Goal: Transaction & Acquisition: Purchase product/service

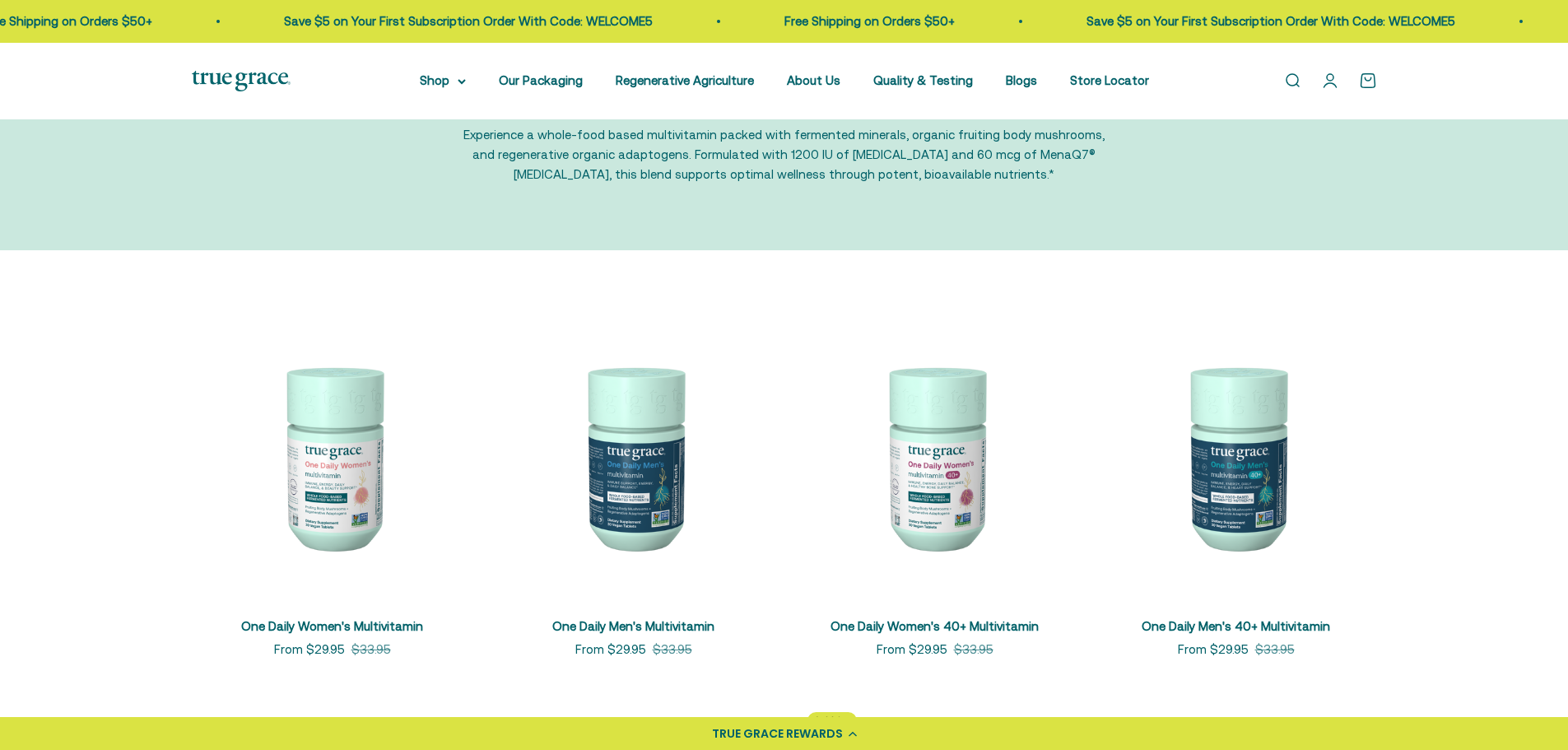
scroll to position [165, 0]
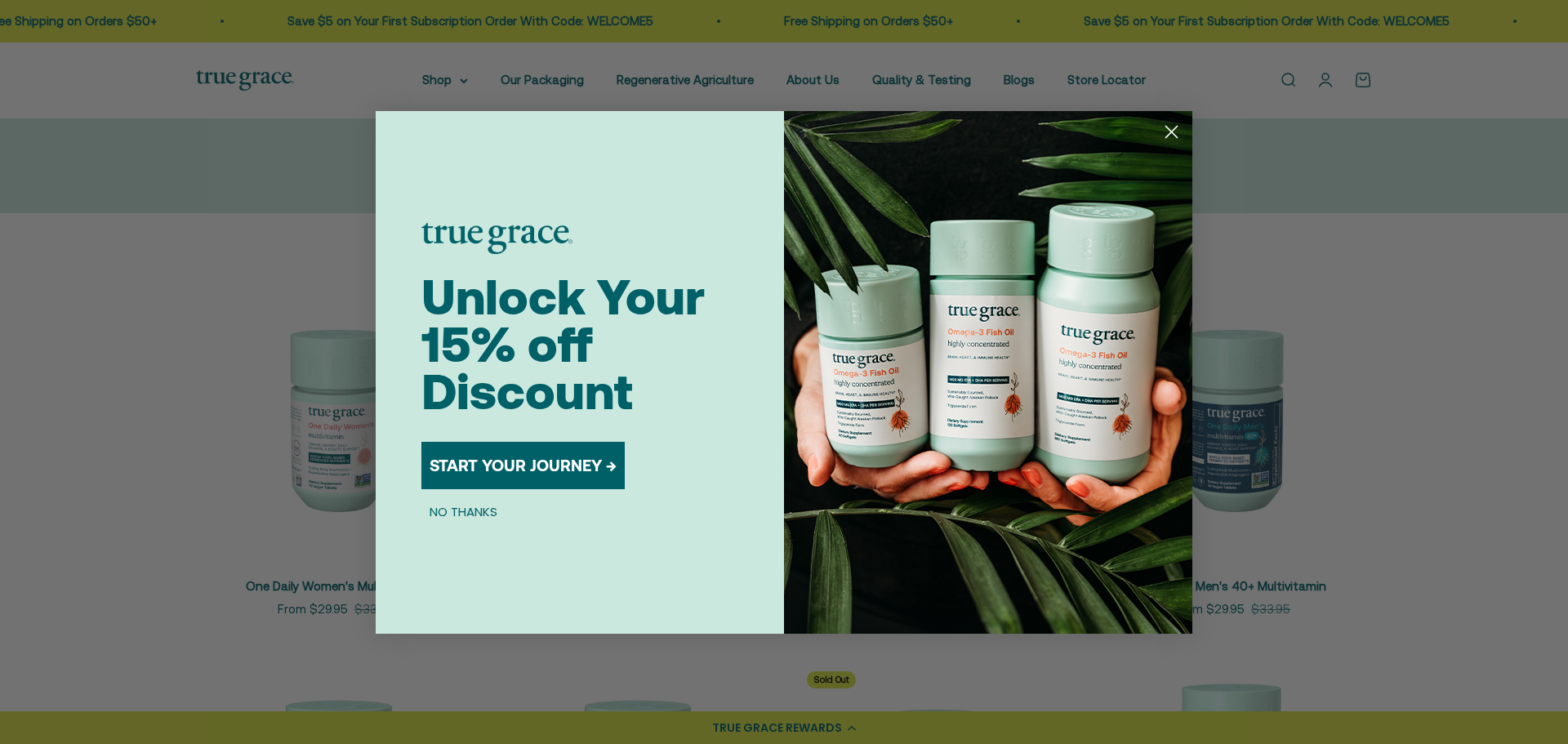
click at [1167, 129] on circle "Close dialog" at bounding box center [1172, 131] width 27 height 27
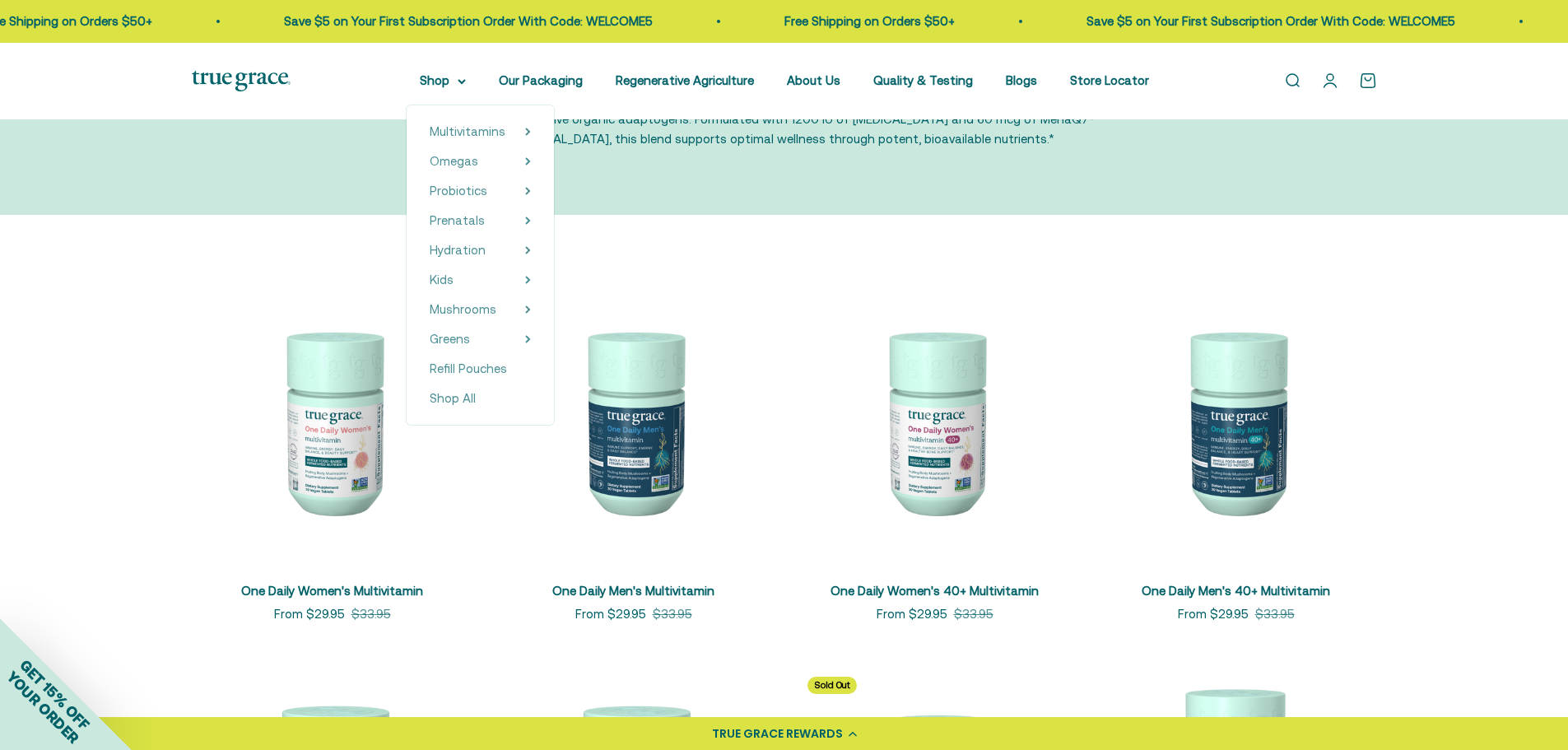
click at [445, 105] on div "Multivitamins Women's Multivitamin Women's 40+ Multivitamin Women's 50+ Multivi…" at bounding box center [479, 265] width 147 height 319
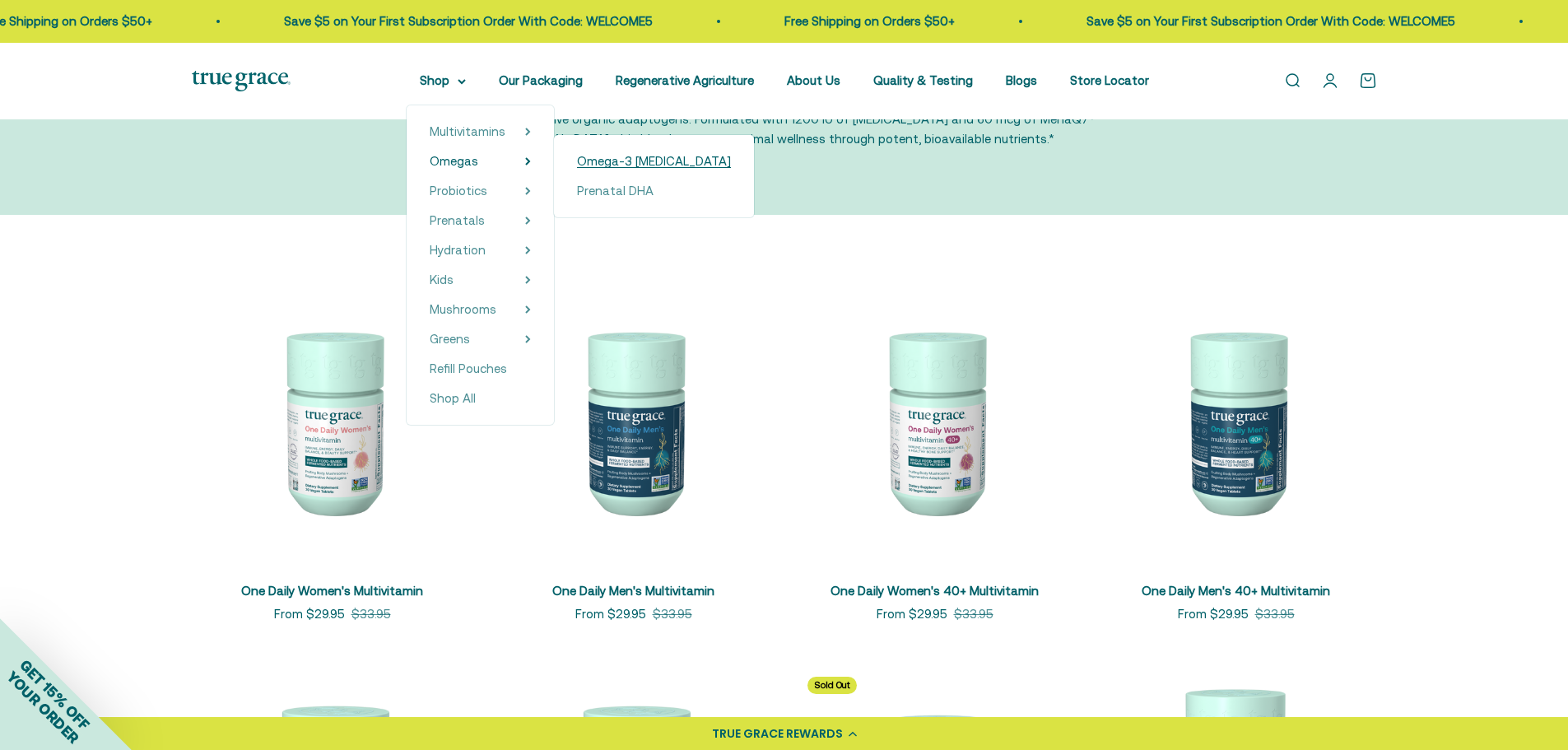
click at [592, 160] on span "Omega-3 [MEDICAL_DATA]" at bounding box center [653, 161] width 154 height 14
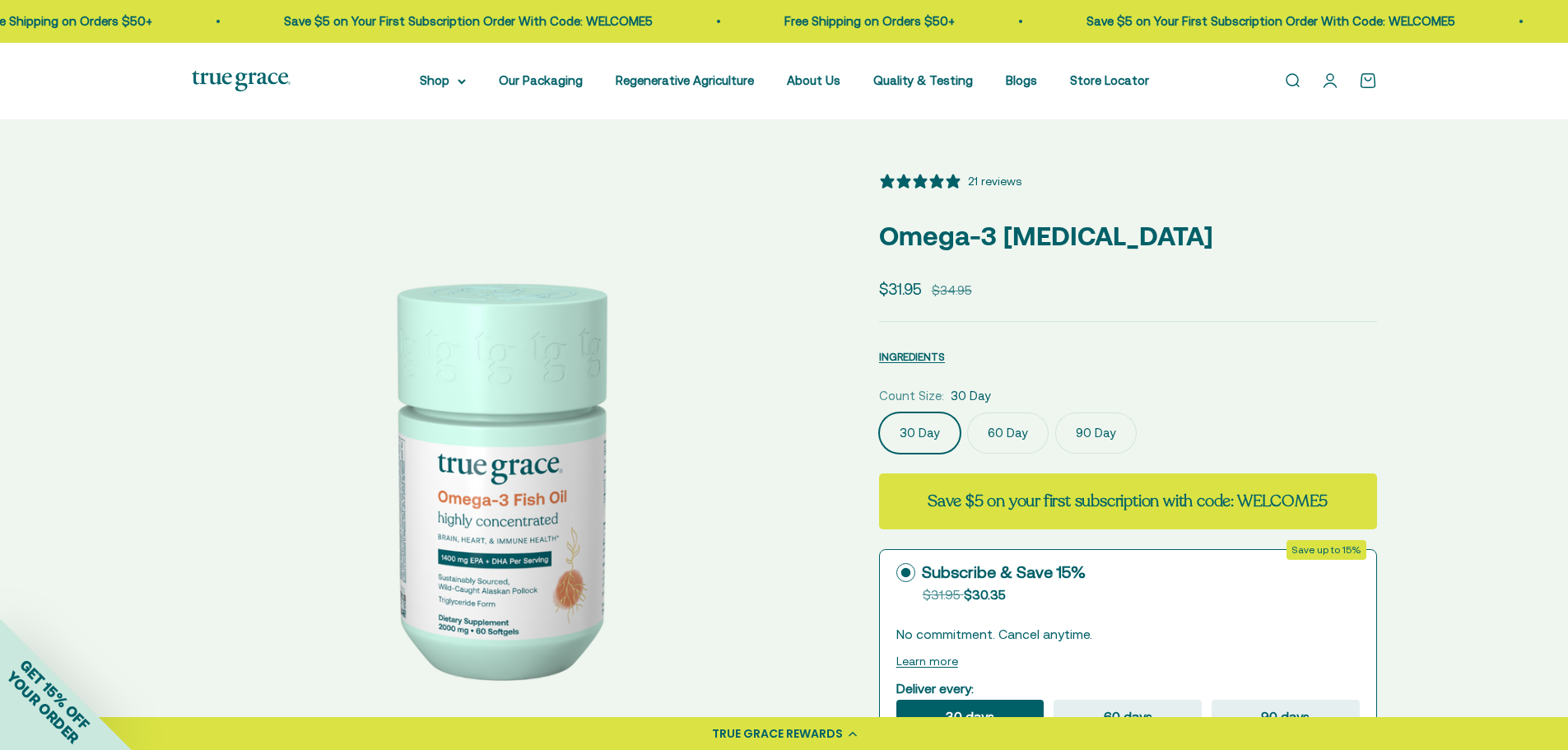
select select "3"
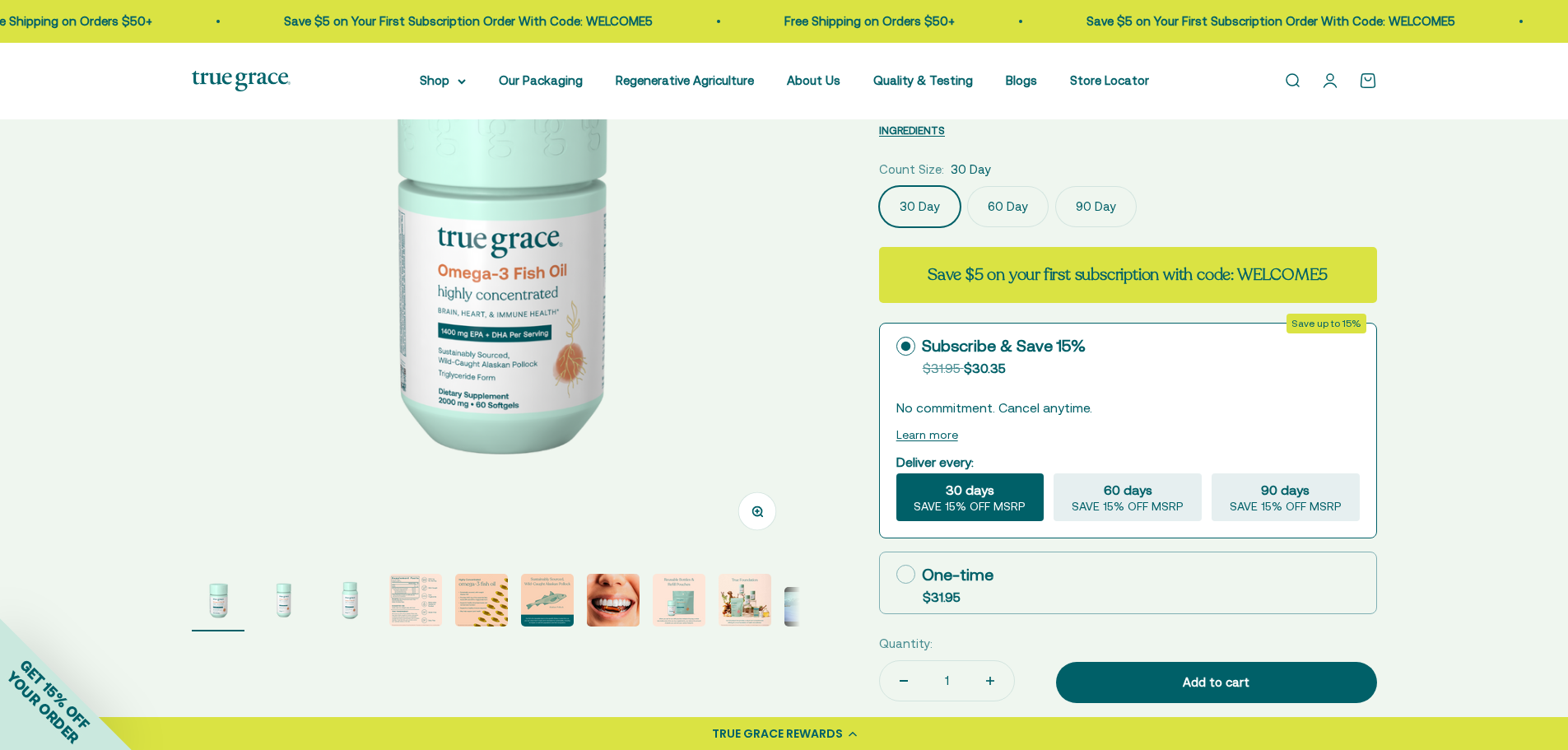
scroll to position [246, 0]
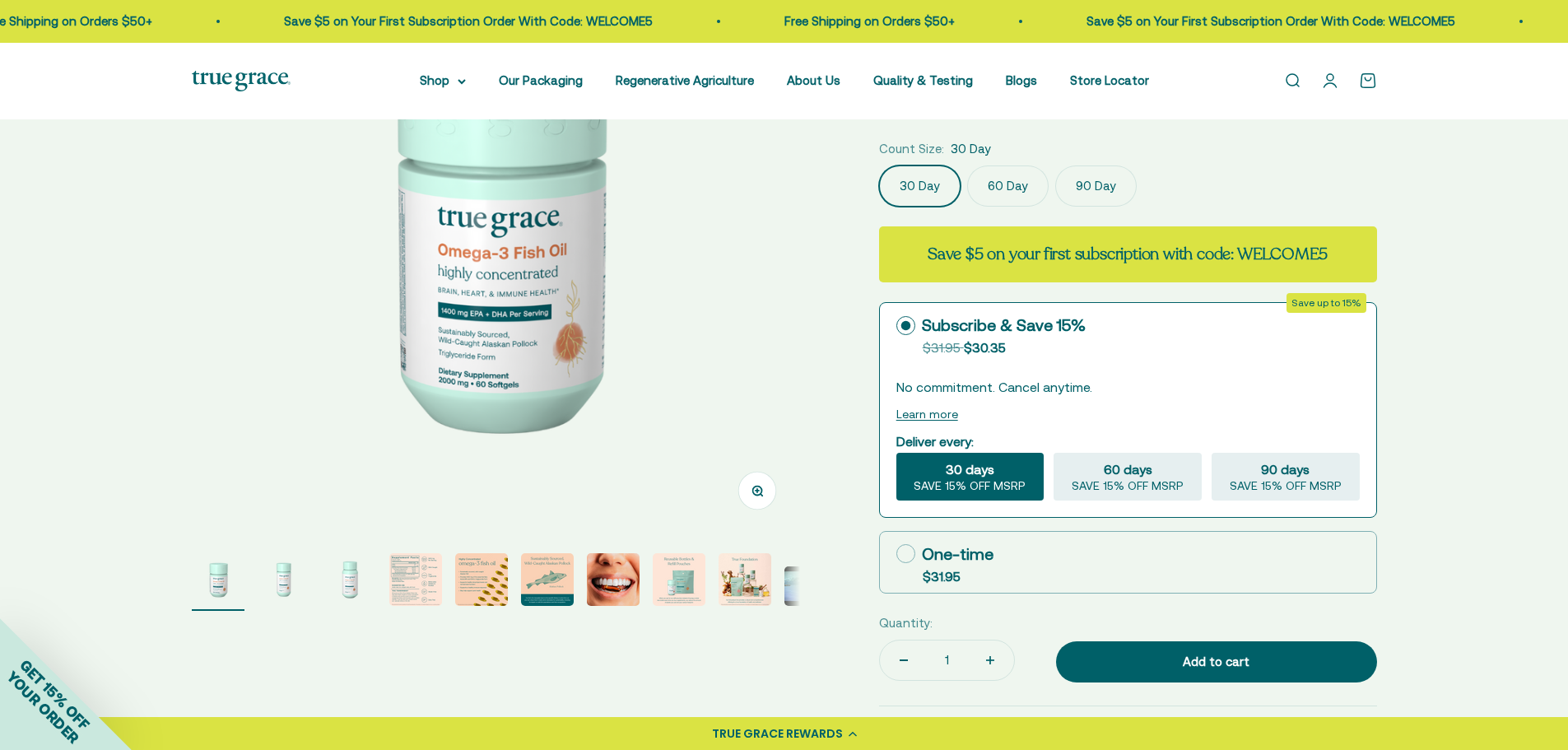
click at [900, 552] on icon at bounding box center [905, 553] width 19 height 19
click at [896, 553] on input "One-time $31.95" at bounding box center [895, 553] width 1 height 1
radio input "true"
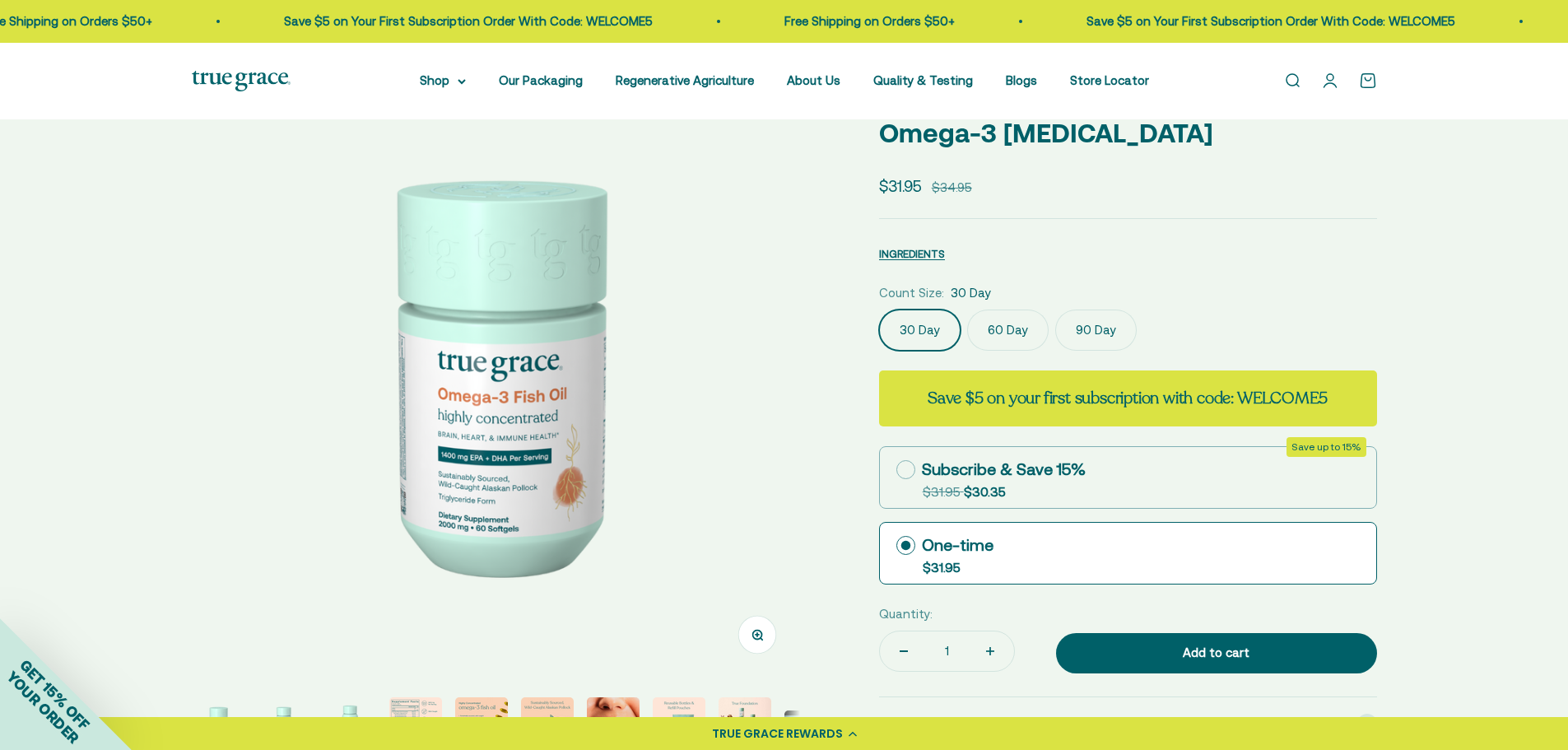
scroll to position [82, 0]
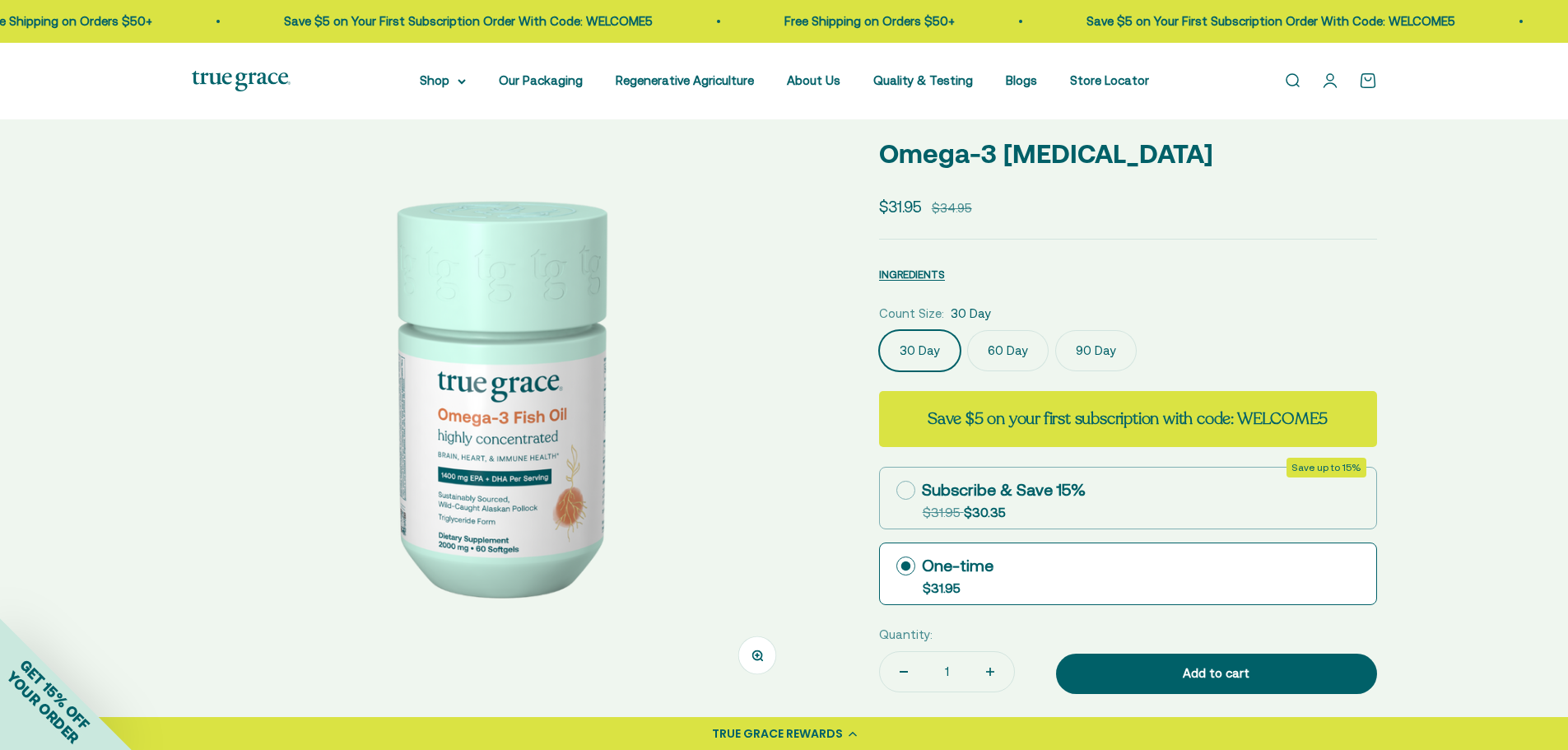
click at [996, 351] on label "60 Day" at bounding box center [1008, 351] width 82 height 41
click at [878, 330] on input "60 Day" at bounding box center [878, 329] width 1 height 1
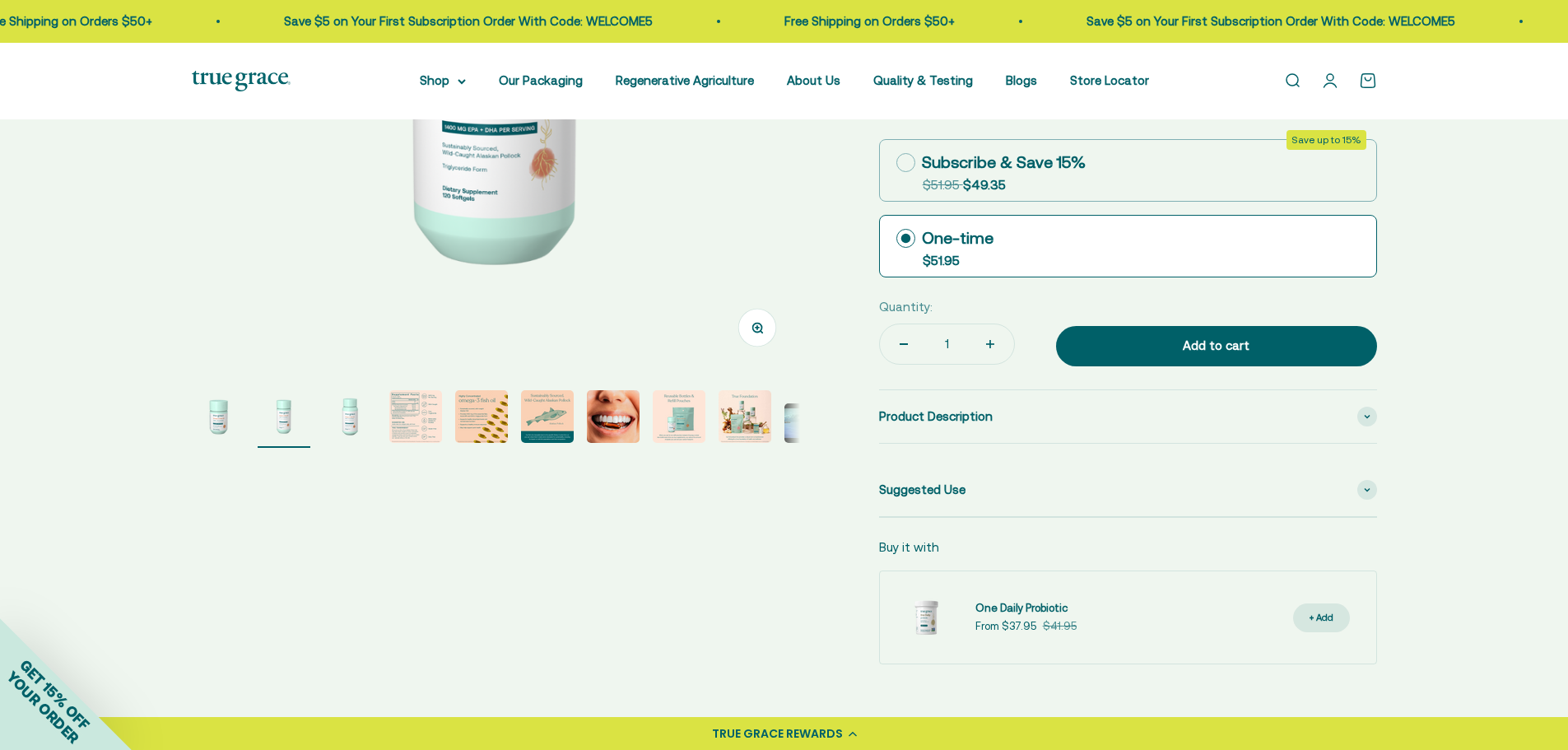
scroll to position [246, 0]
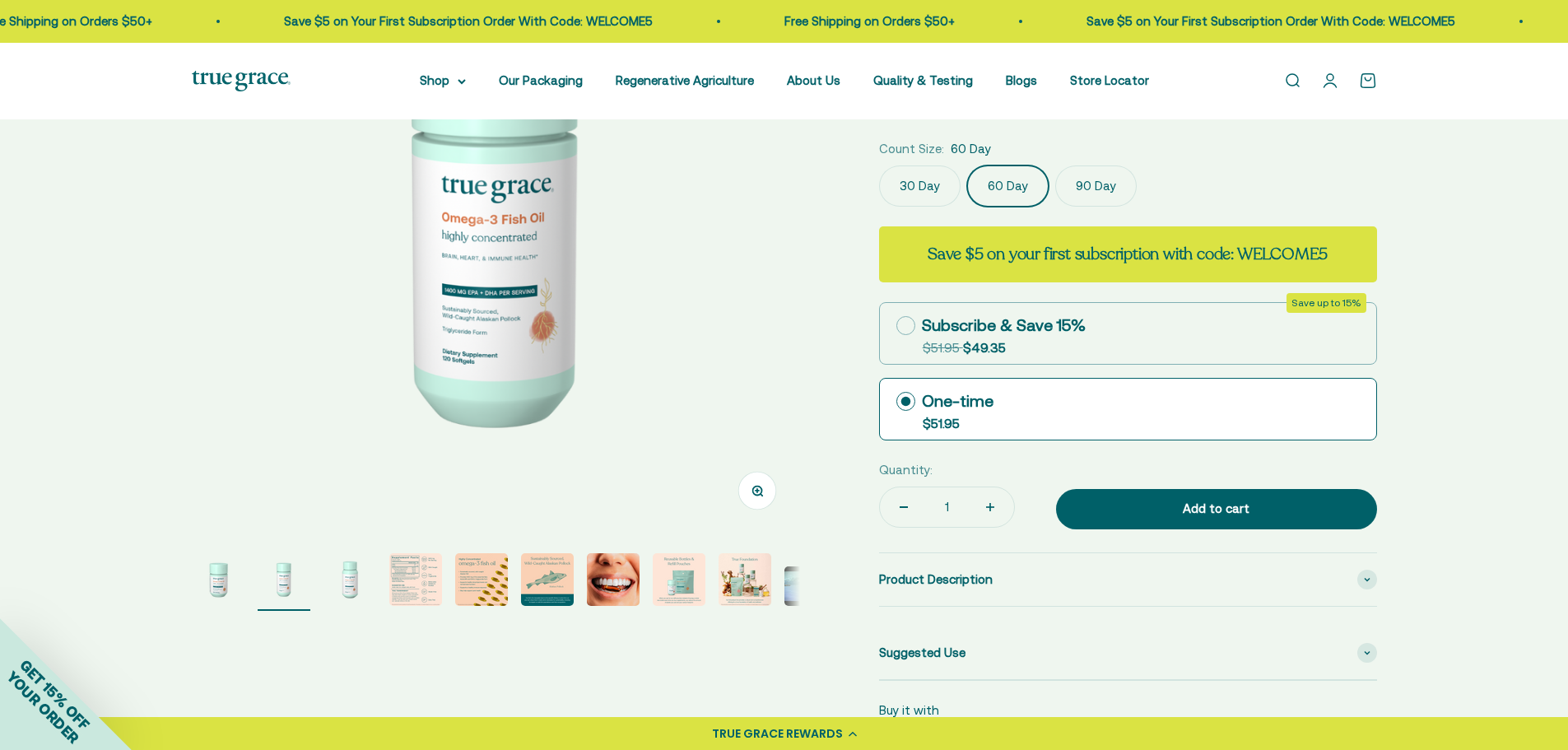
click at [915, 191] on label "30 Day" at bounding box center [919, 186] width 82 height 41
click at [878, 166] on input "30 Day" at bounding box center [878, 165] width 1 height 1
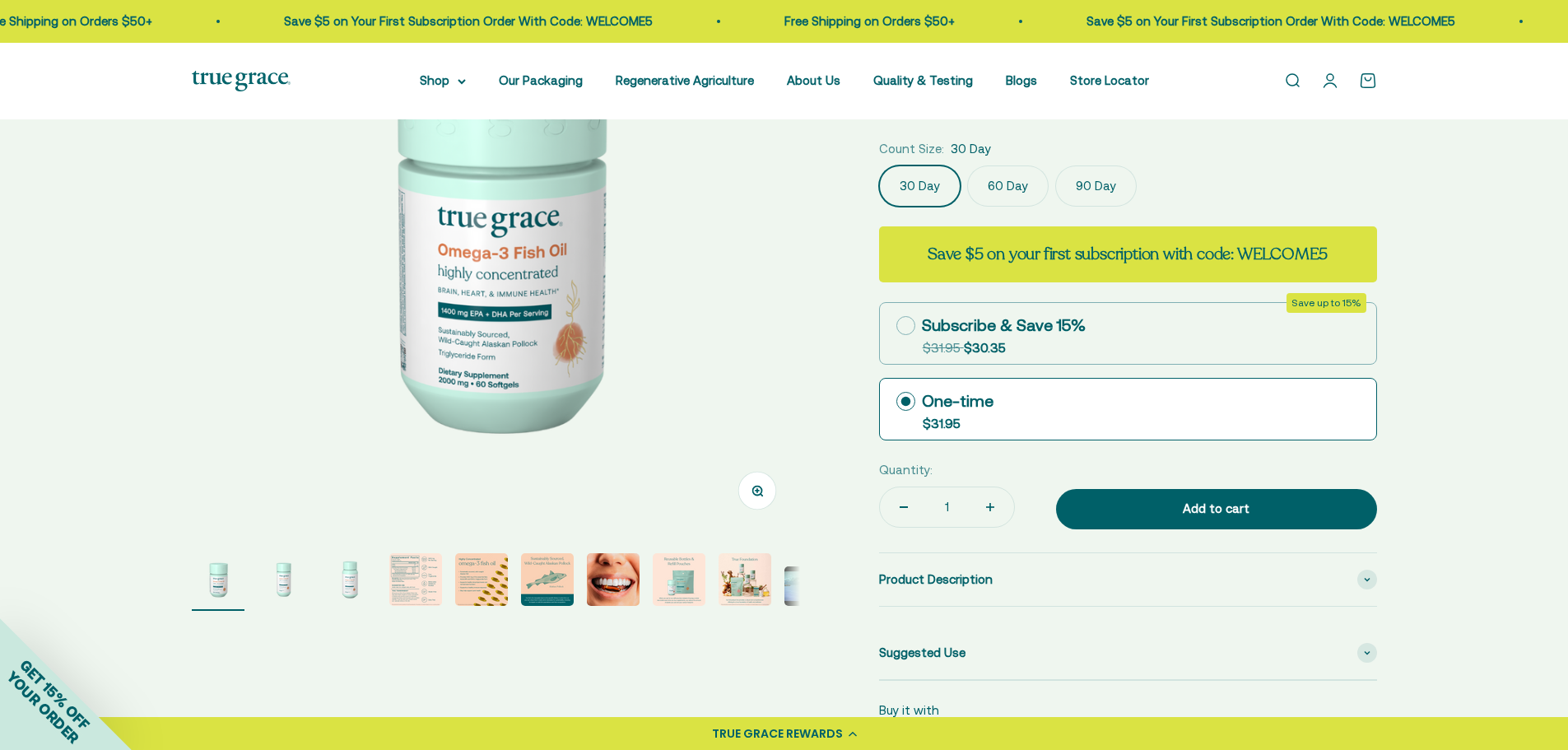
click at [1013, 185] on label "60 Day" at bounding box center [1008, 186] width 82 height 41
click at [878, 166] on input "60 Day" at bounding box center [878, 165] width 1 height 1
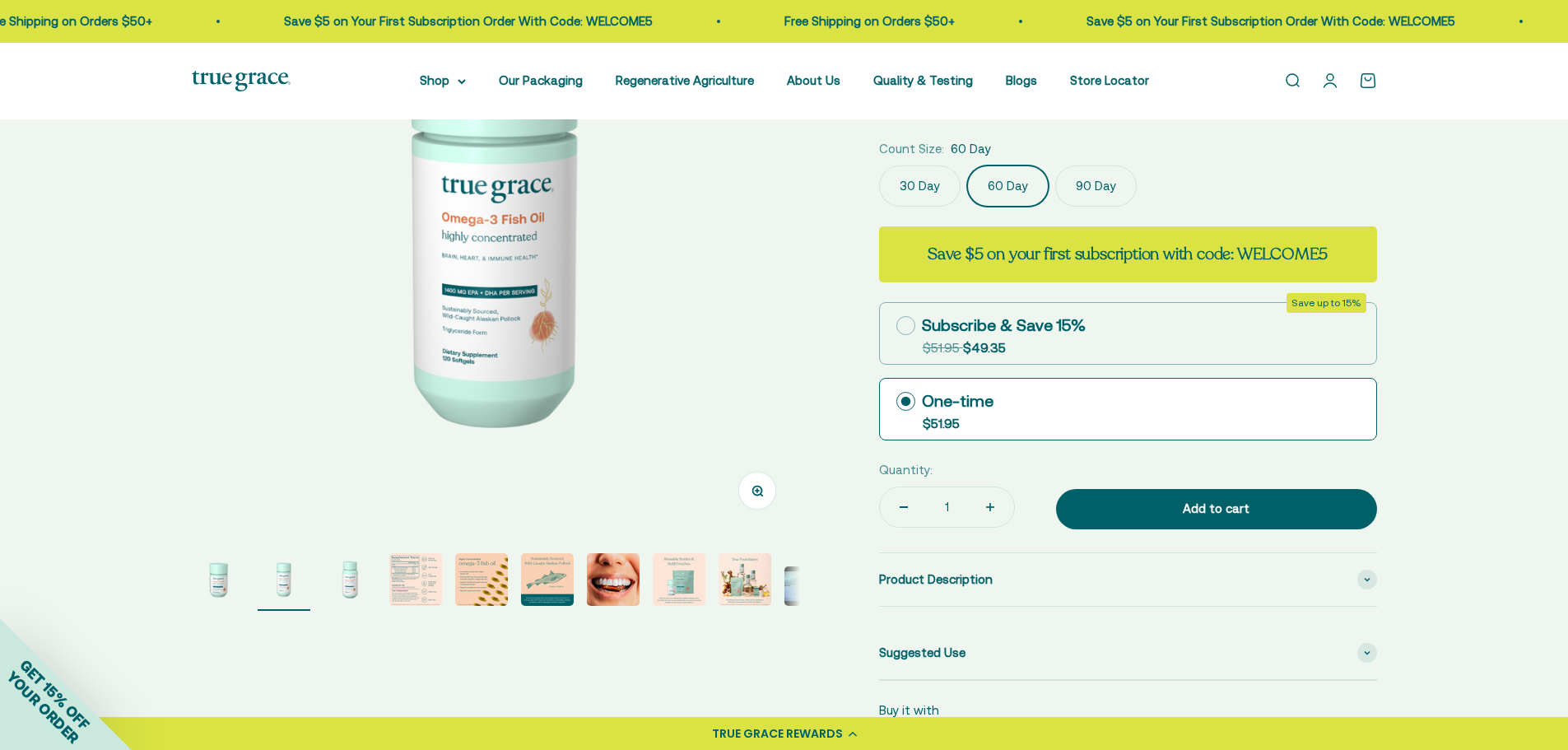
click at [928, 186] on label "30 Day" at bounding box center [919, 186] width 82 height 41
click at [878, 166] on input "30 Day" at bounding box center [878, 165] width 1 height 1
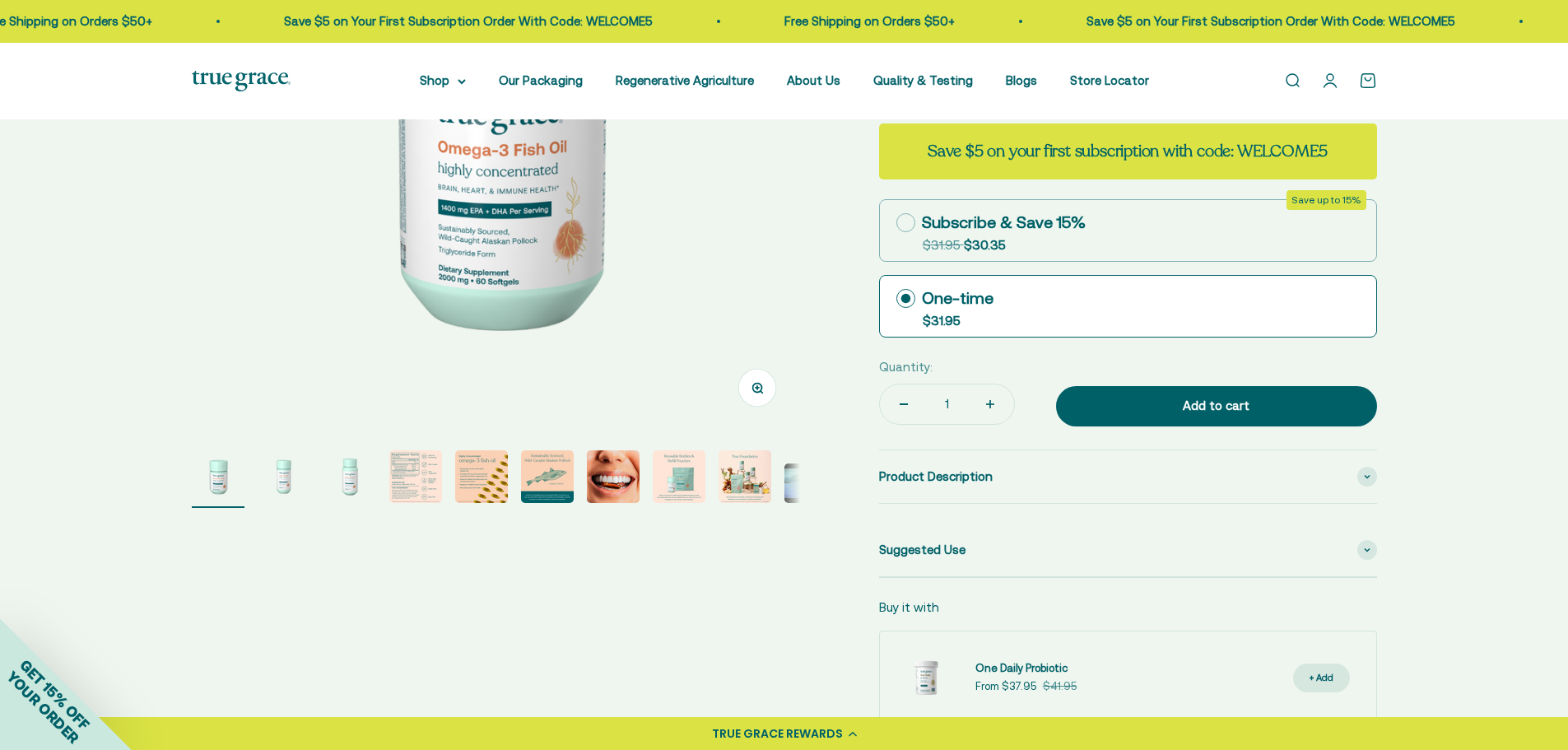
scroll to position [411, 0]
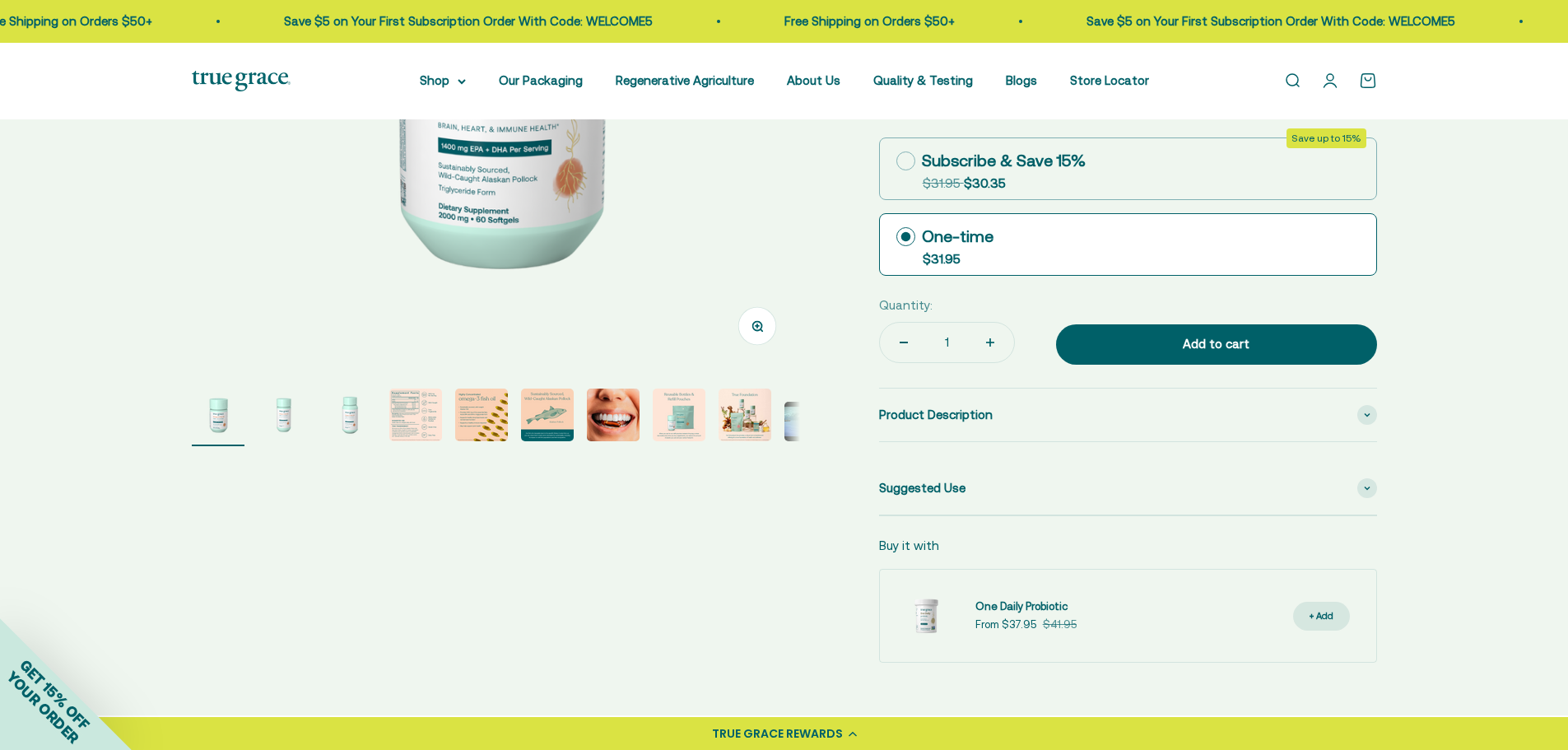
click at [670, 417] on img "Go to item 8" at bounding box center [679, 415] width 53 height 53
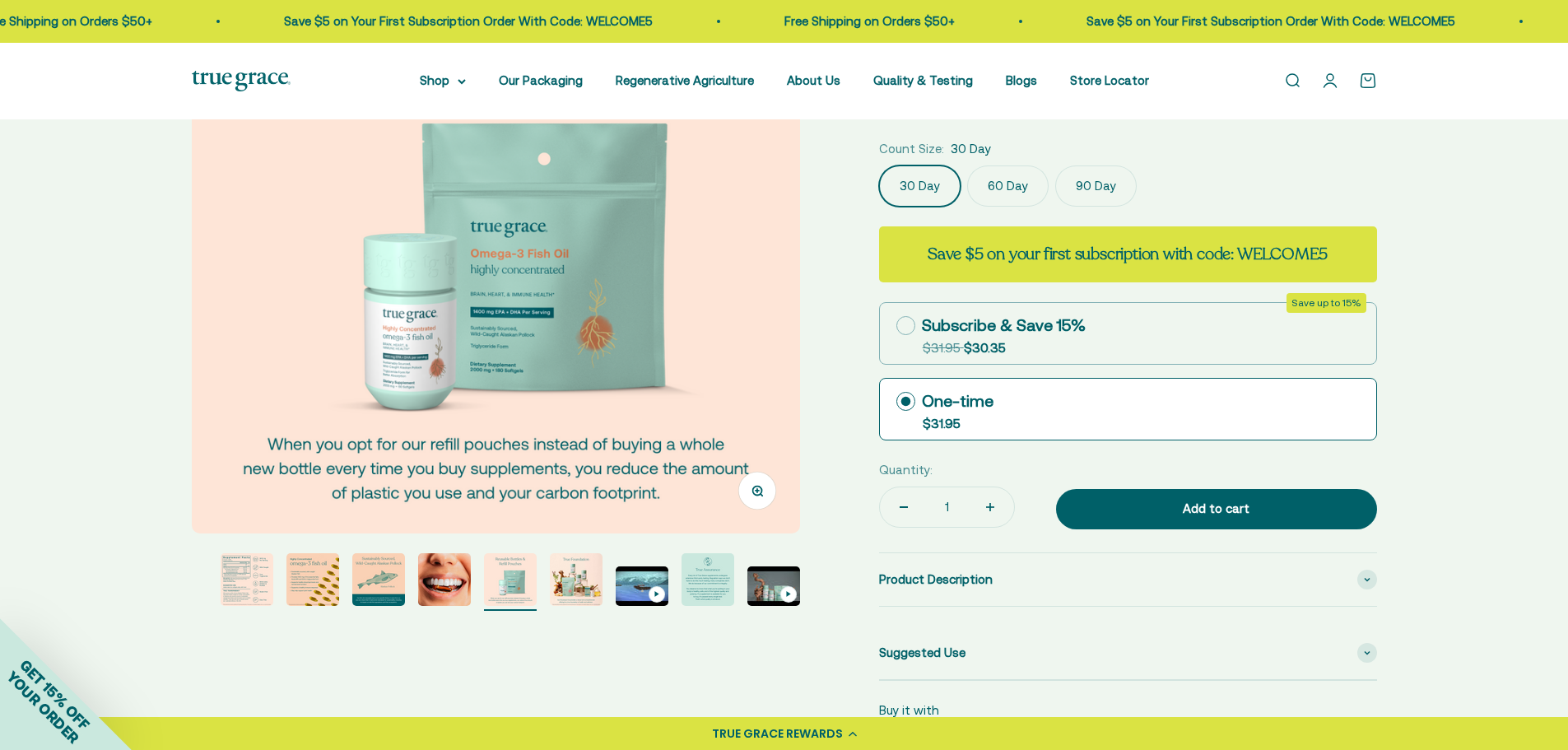
scroll to position [329, 0]
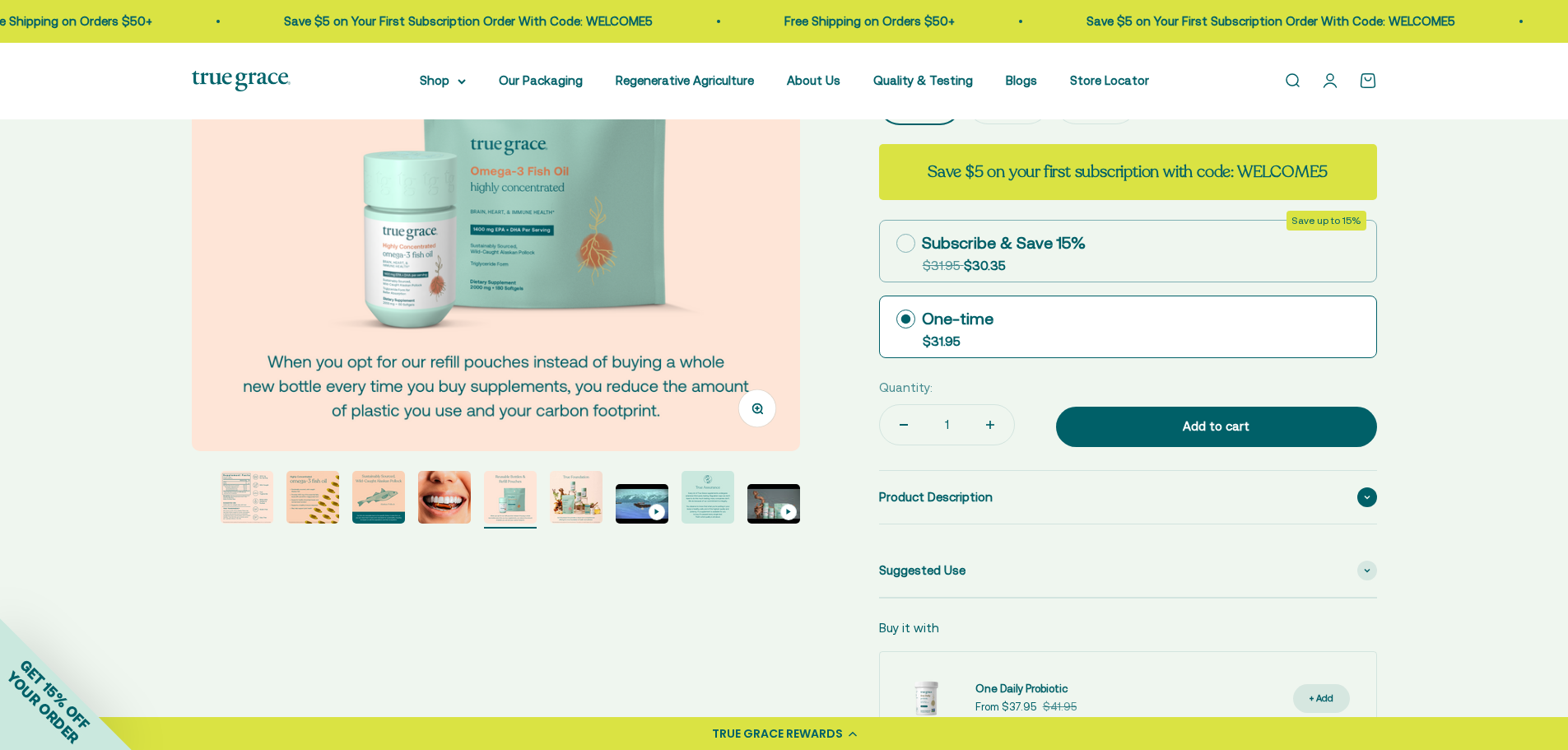
click at [1366, 499] on icon at bounding box center [1366, 498] width 5 height 3
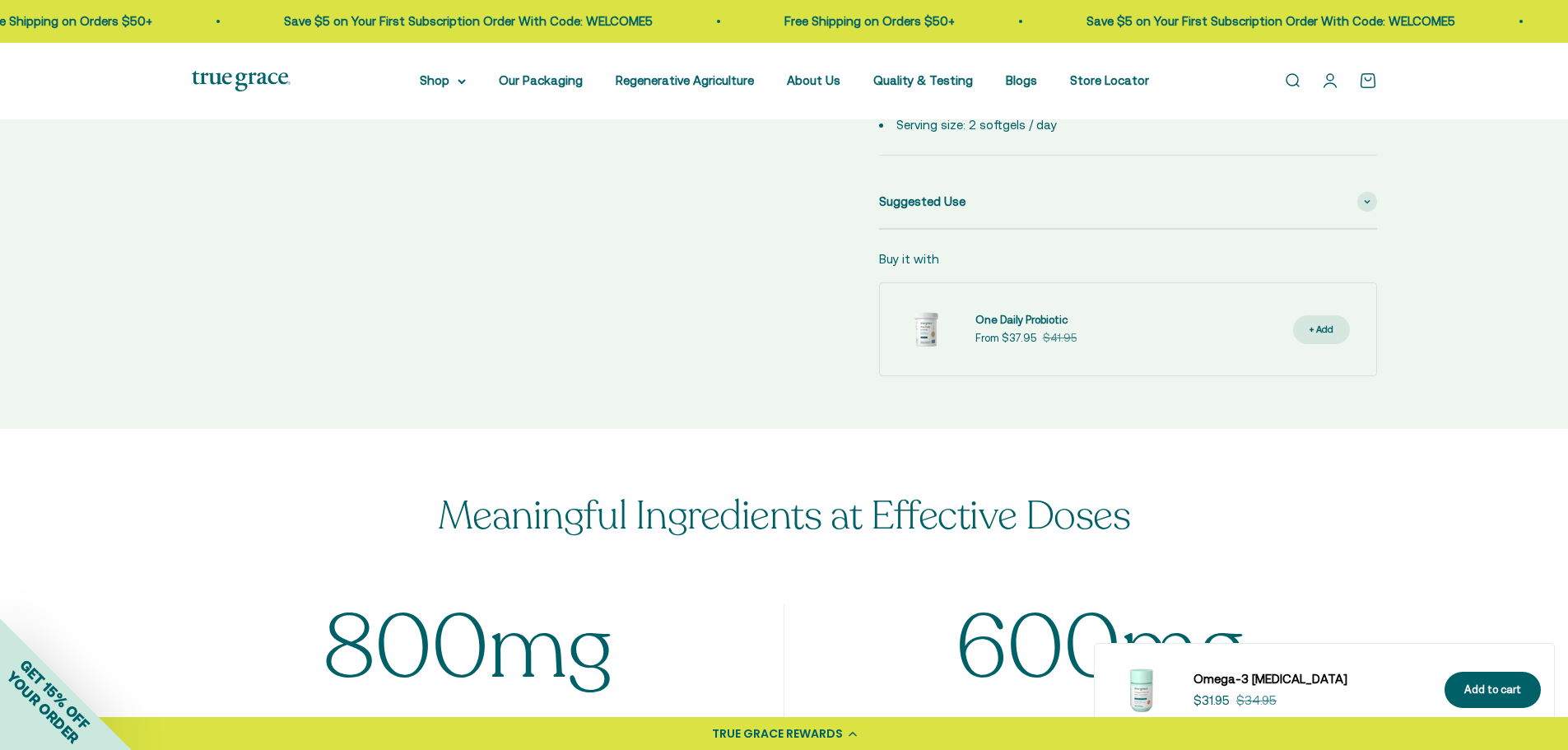
scroll to position [823, 0]
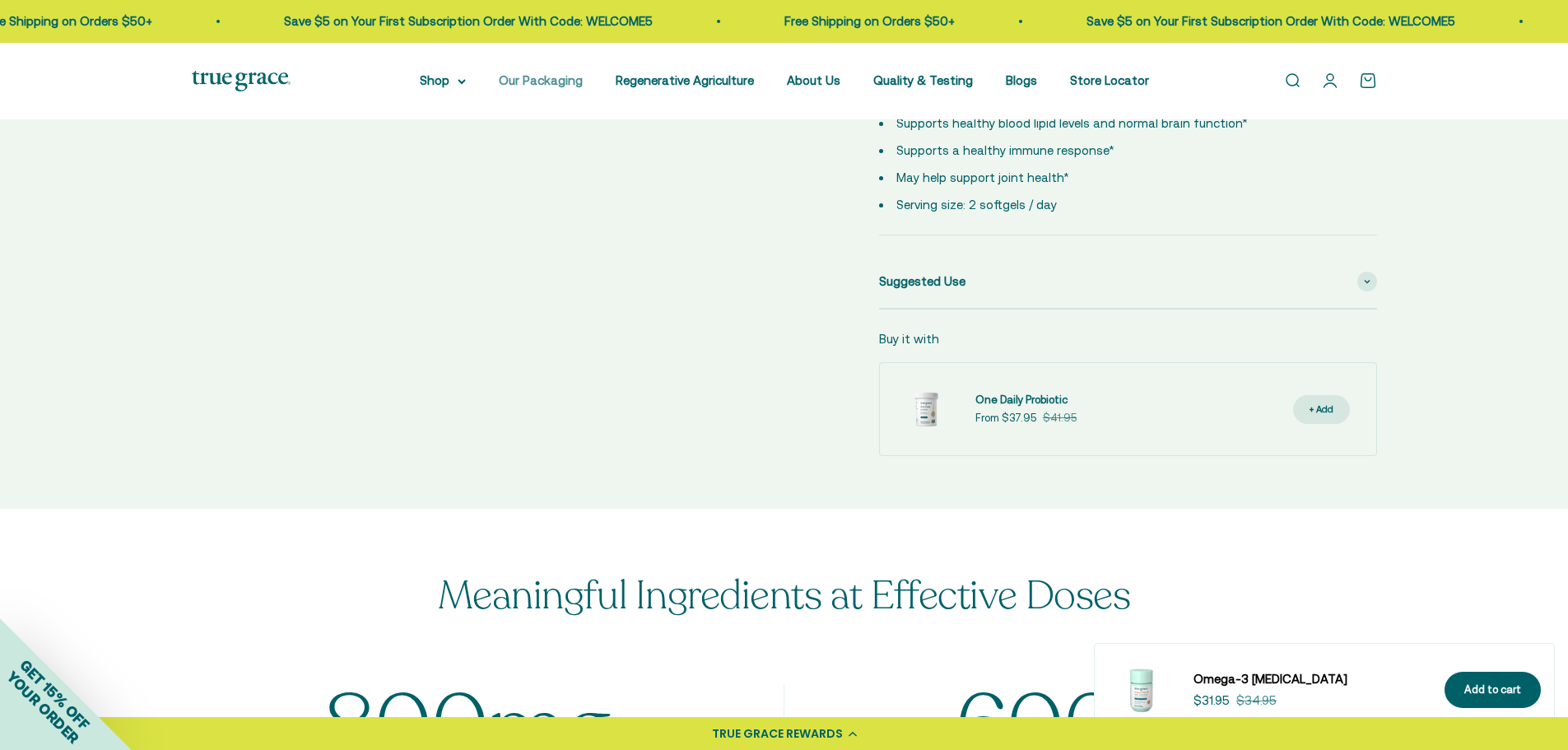
click at [547, 81] on link "Our Packaging" at bounding box center [541, 80] width 84 height 14
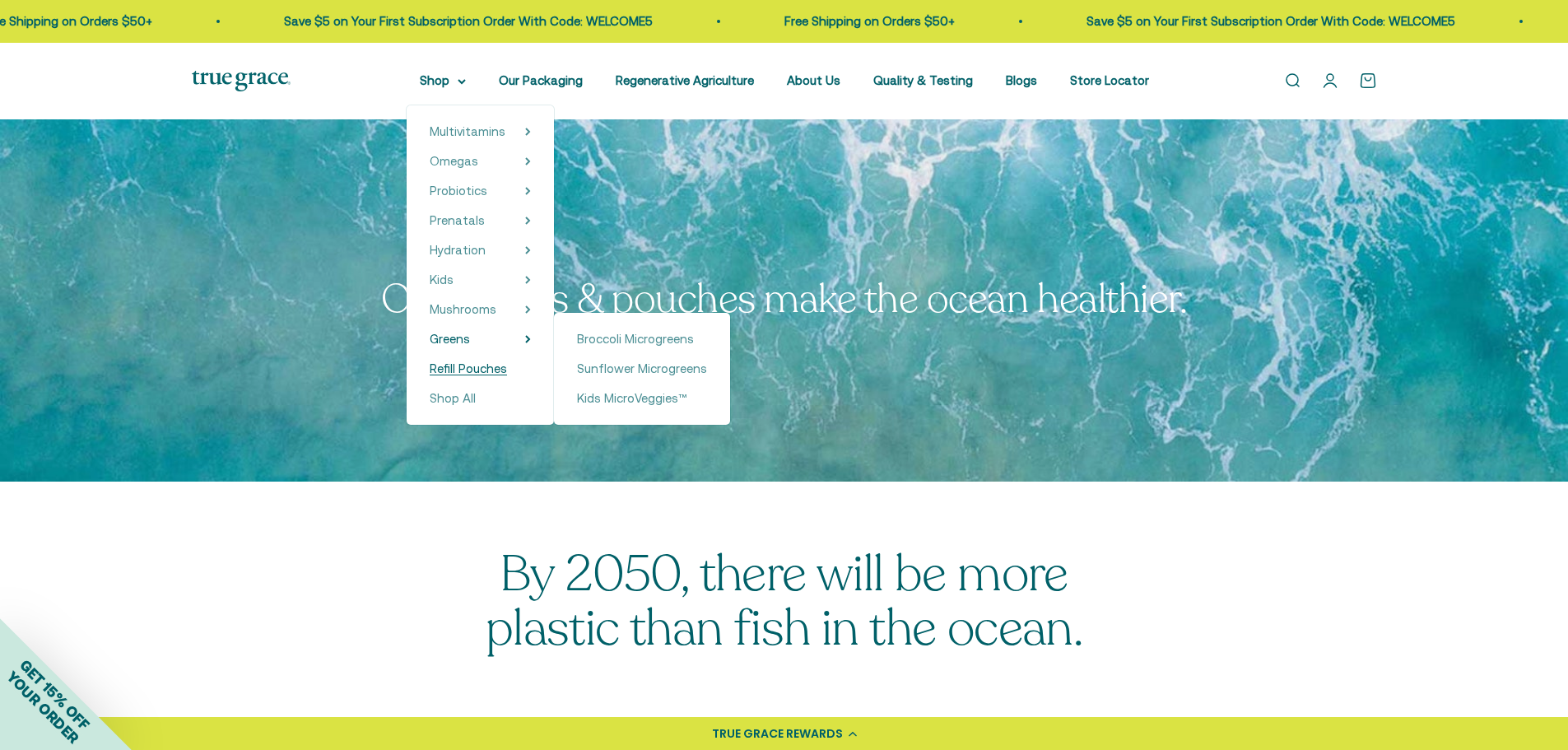
click at [479, 371] on span "Refill Pouches" at bounding box center [467, 368] width 77 height 14
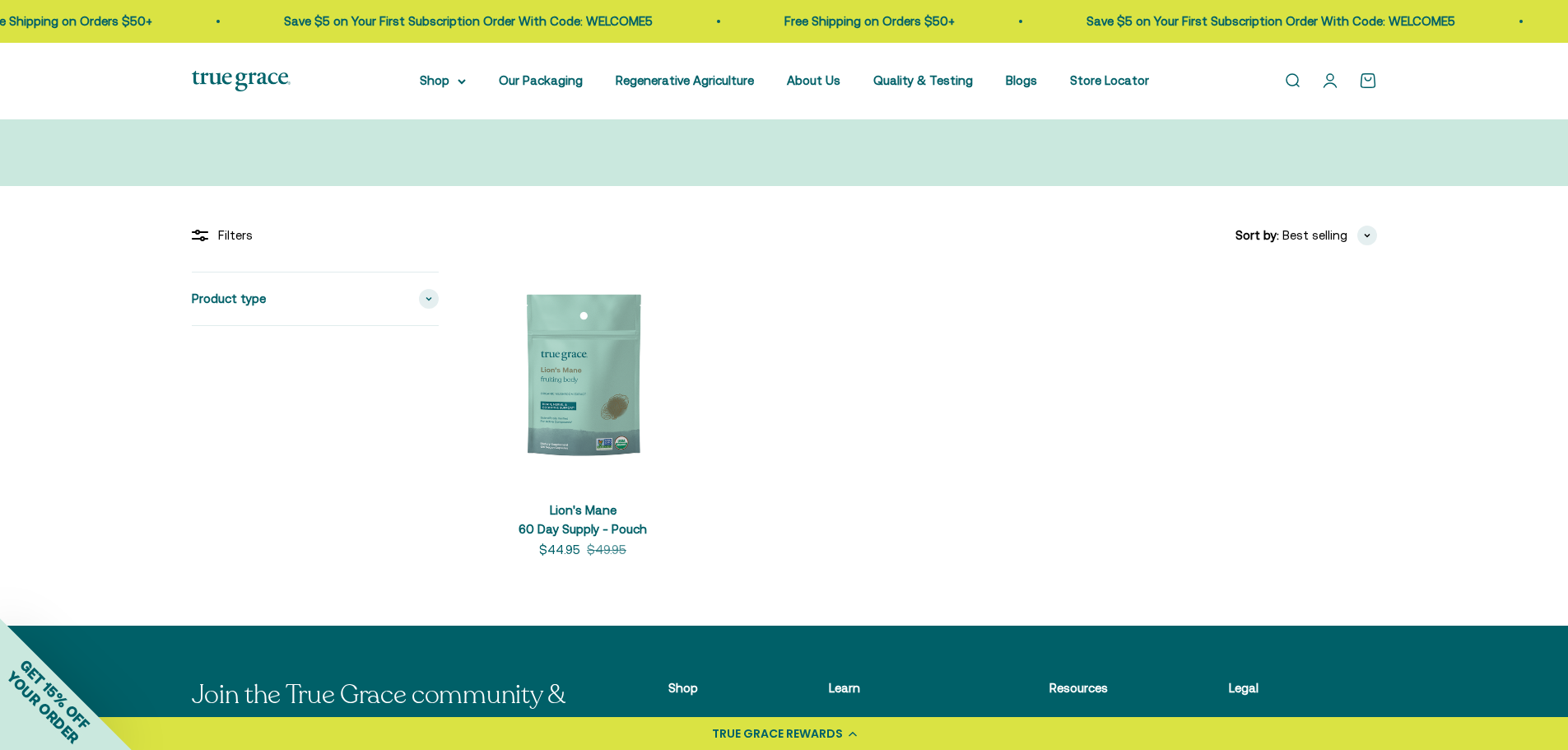
scroll to position [165, 0]
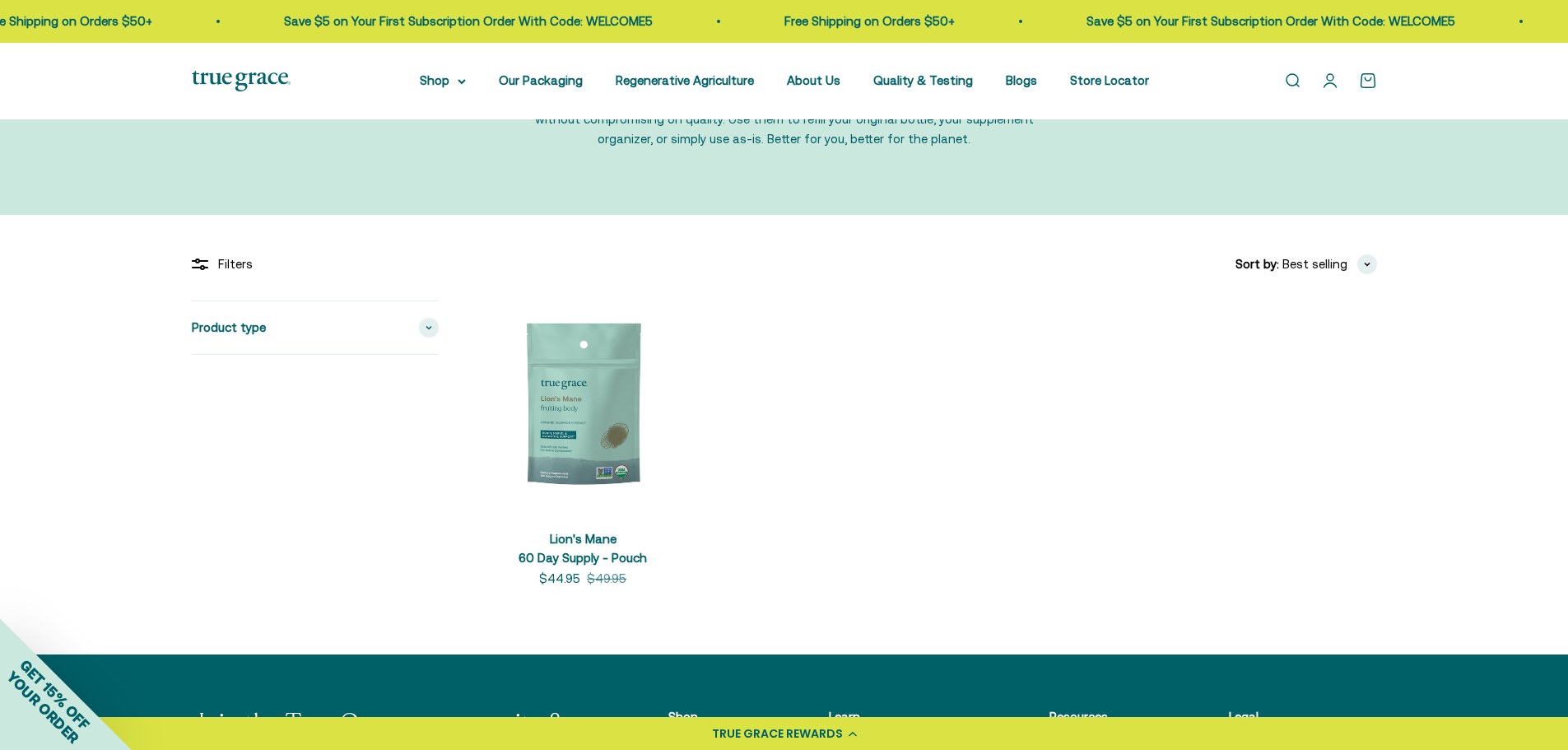
click at [595, 428] on img at bounding box center [582, 404] width 209 height 209
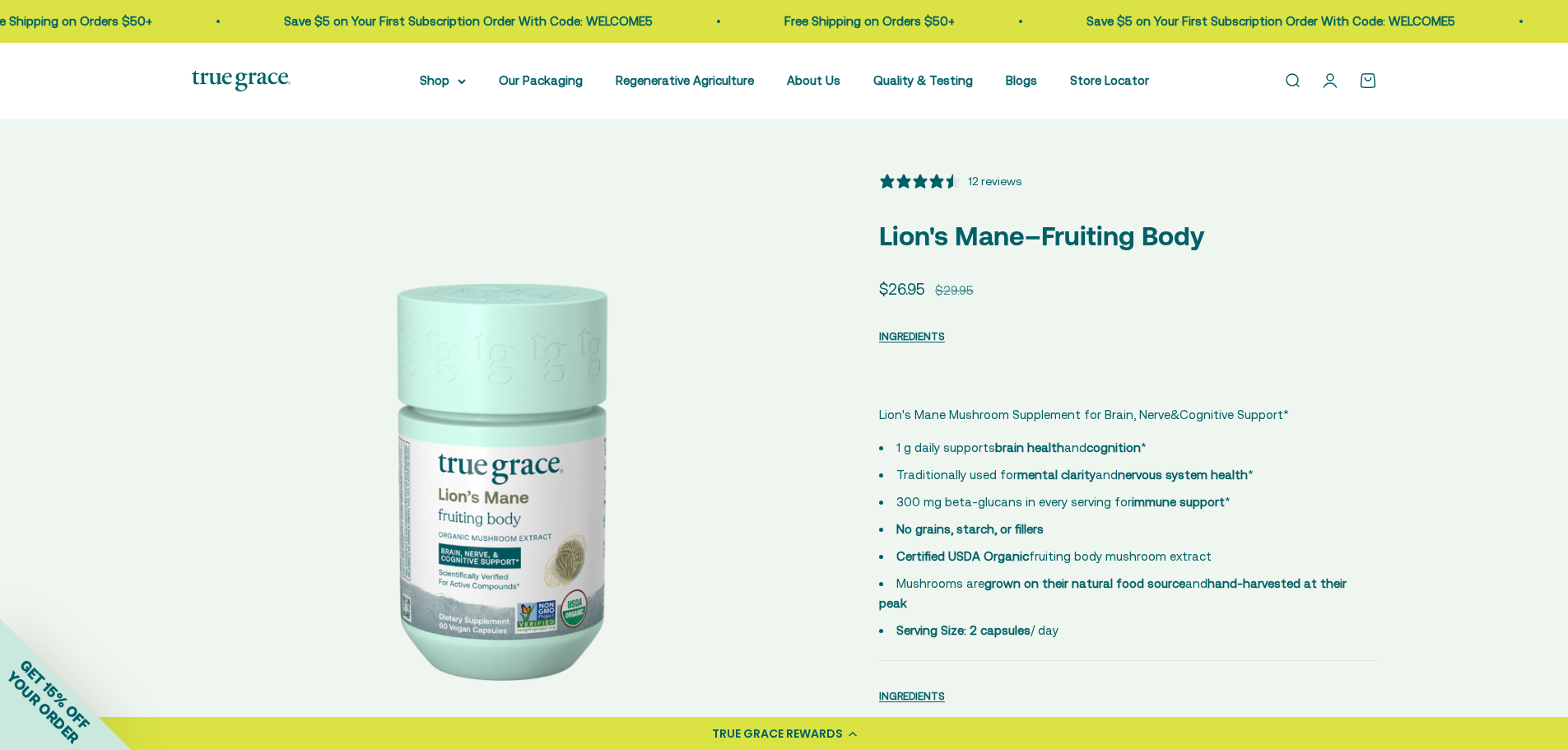
select select "3"
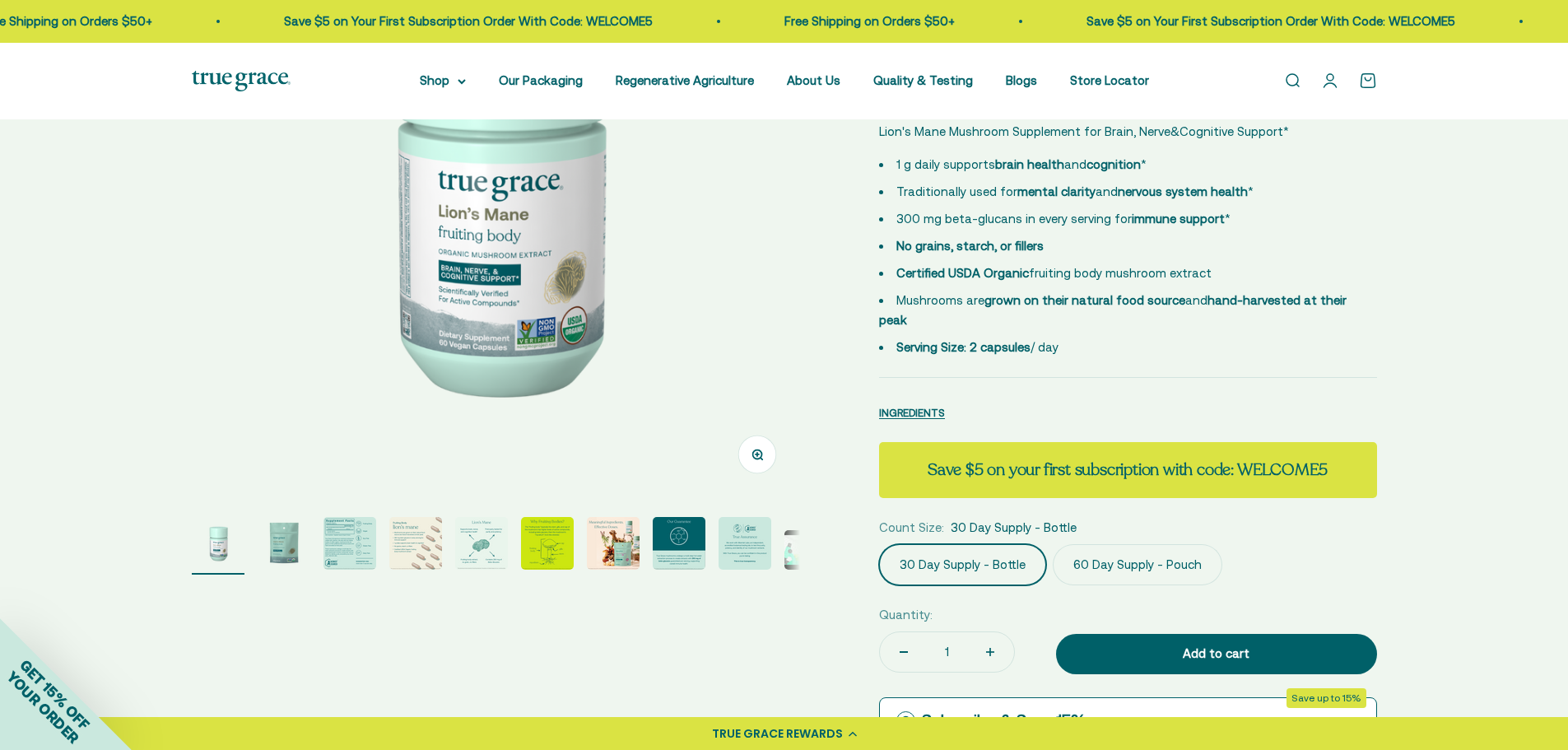
scroll to position [329, 0]
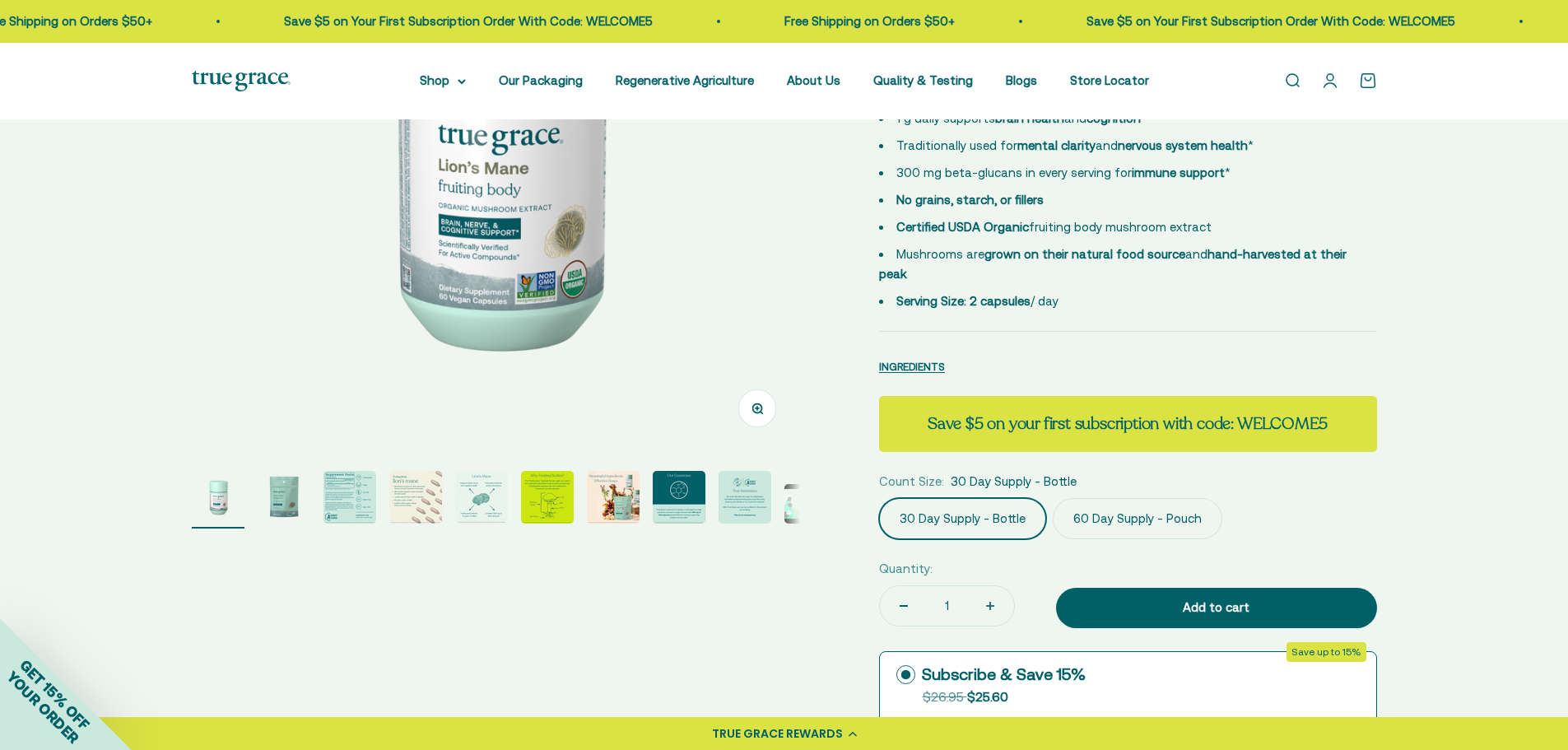
click at [1085, 498] on label "60 Day Supply - Pouch" at bounding box center [1138, 518] width 169 height 41
click at [878, 497] on input "60 Day Supply - Pouch" at bounding box center [878, 497] width 1 height 1
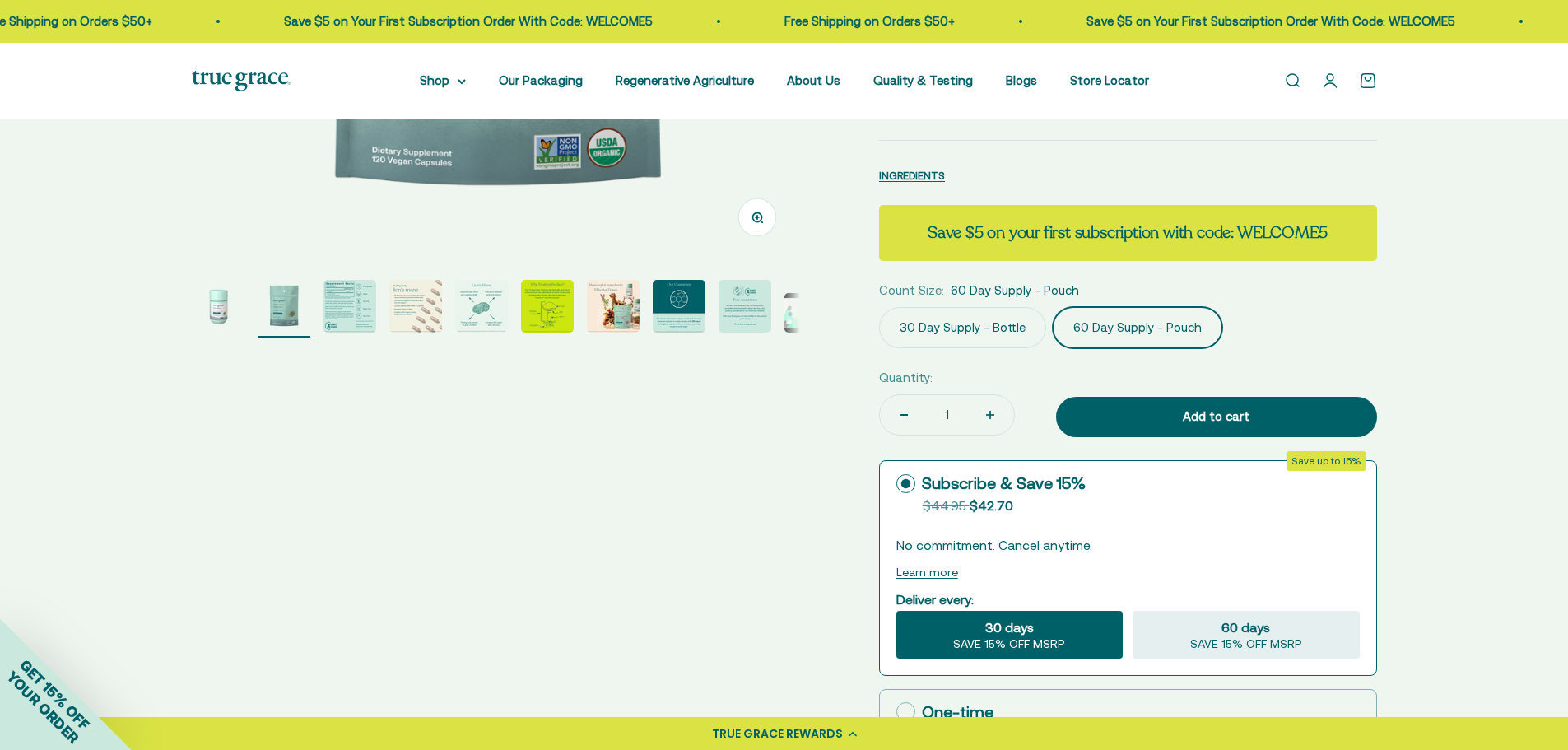
scroll to position [576, 0]
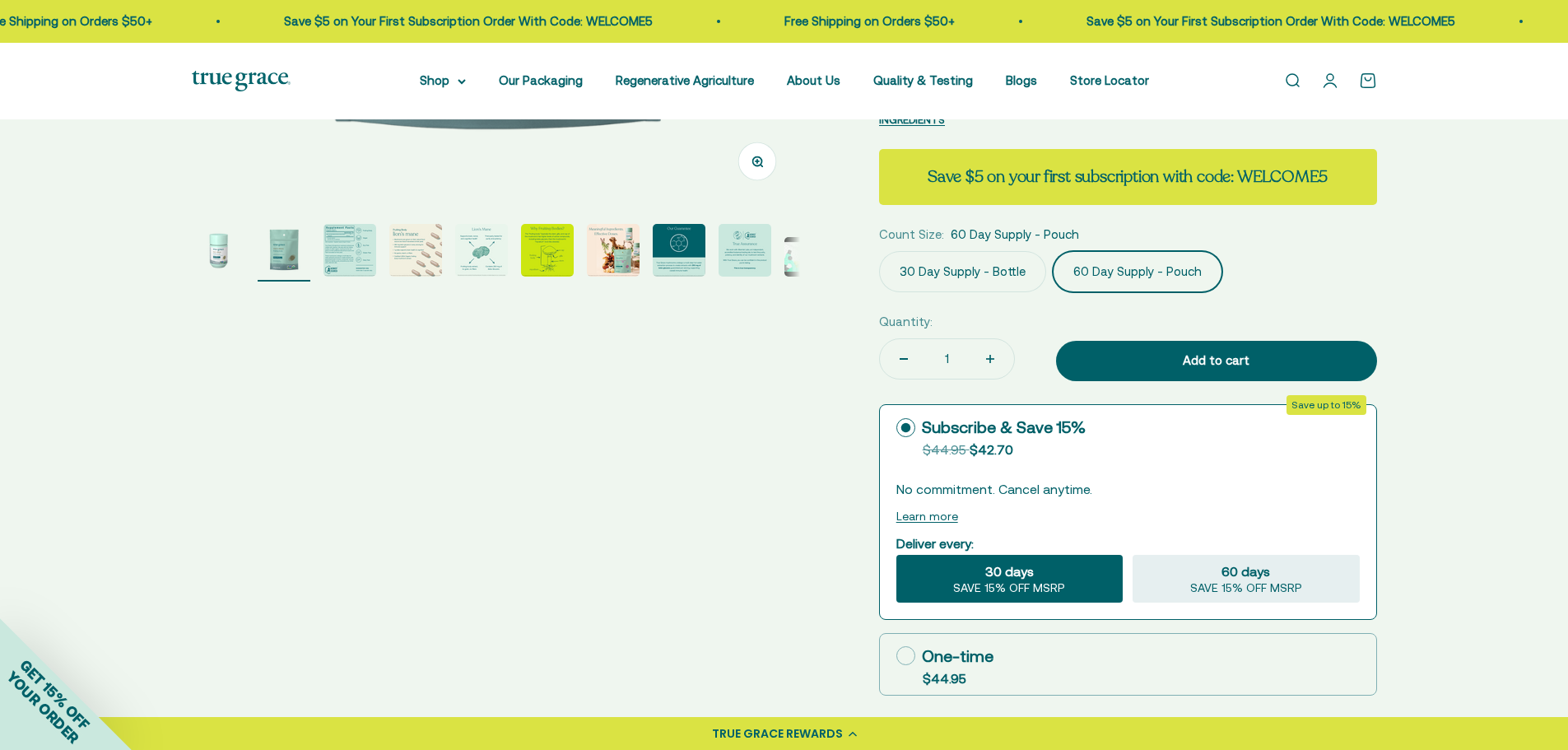
click at [908, 646] on icon at bounding box center [905, 655] width 19 height 19
click at [896, 656] on input "One-time $44.95" at bounding box center [895, 656] width 1 height 1
radio input "true"
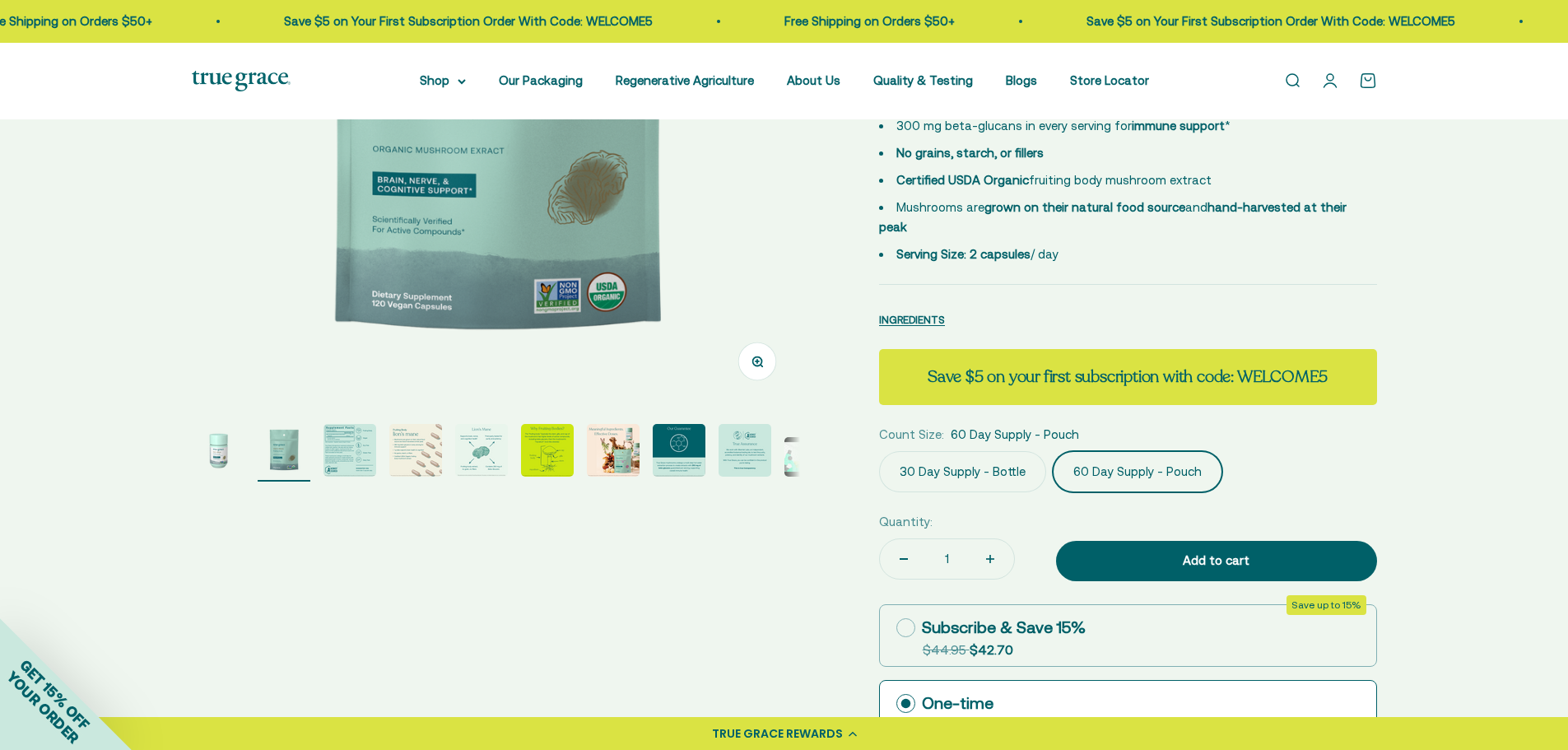
scroll to position [411, 0]
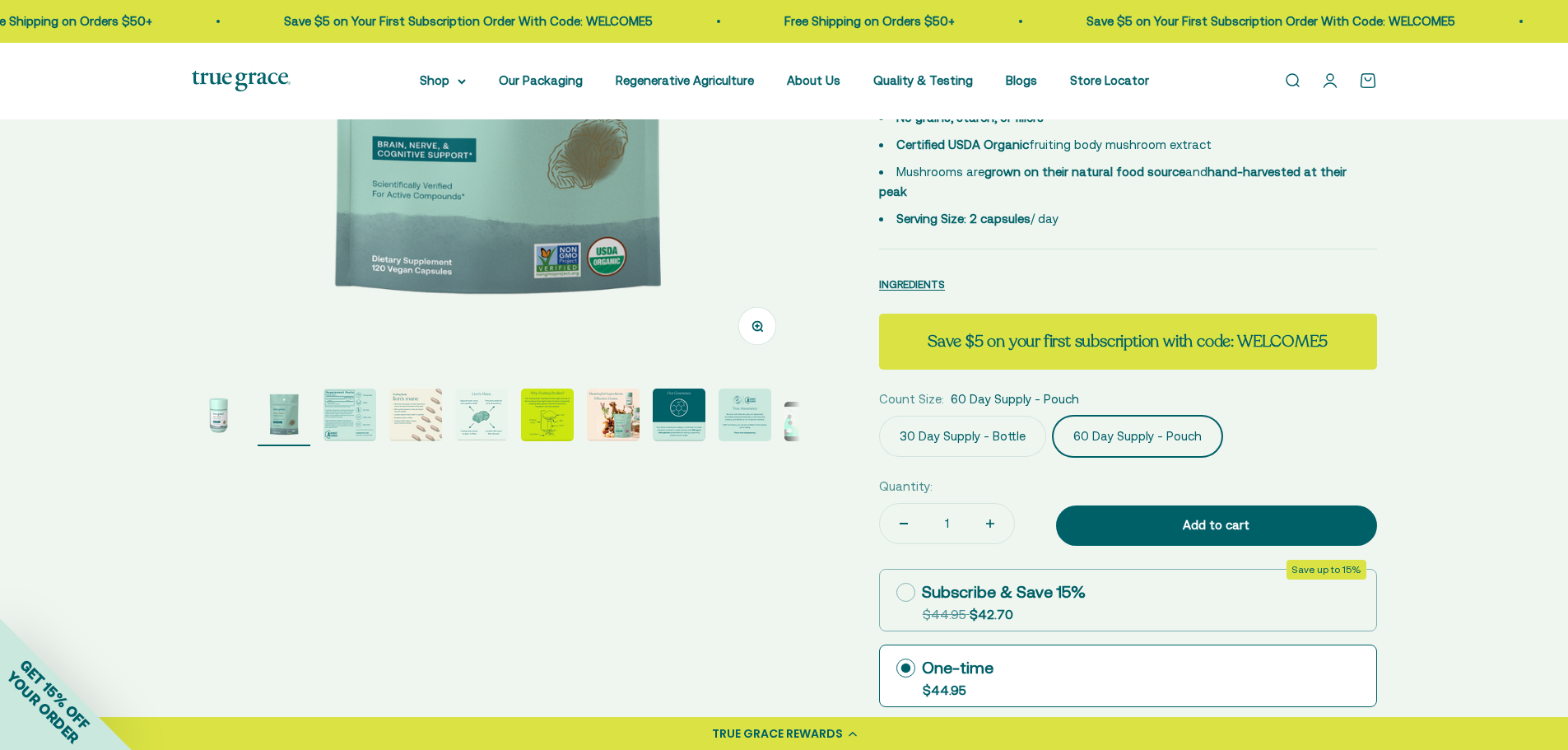
click at [357, 417] on img "Go to item 3" at bounding box center [350, 415] width 53 height 53
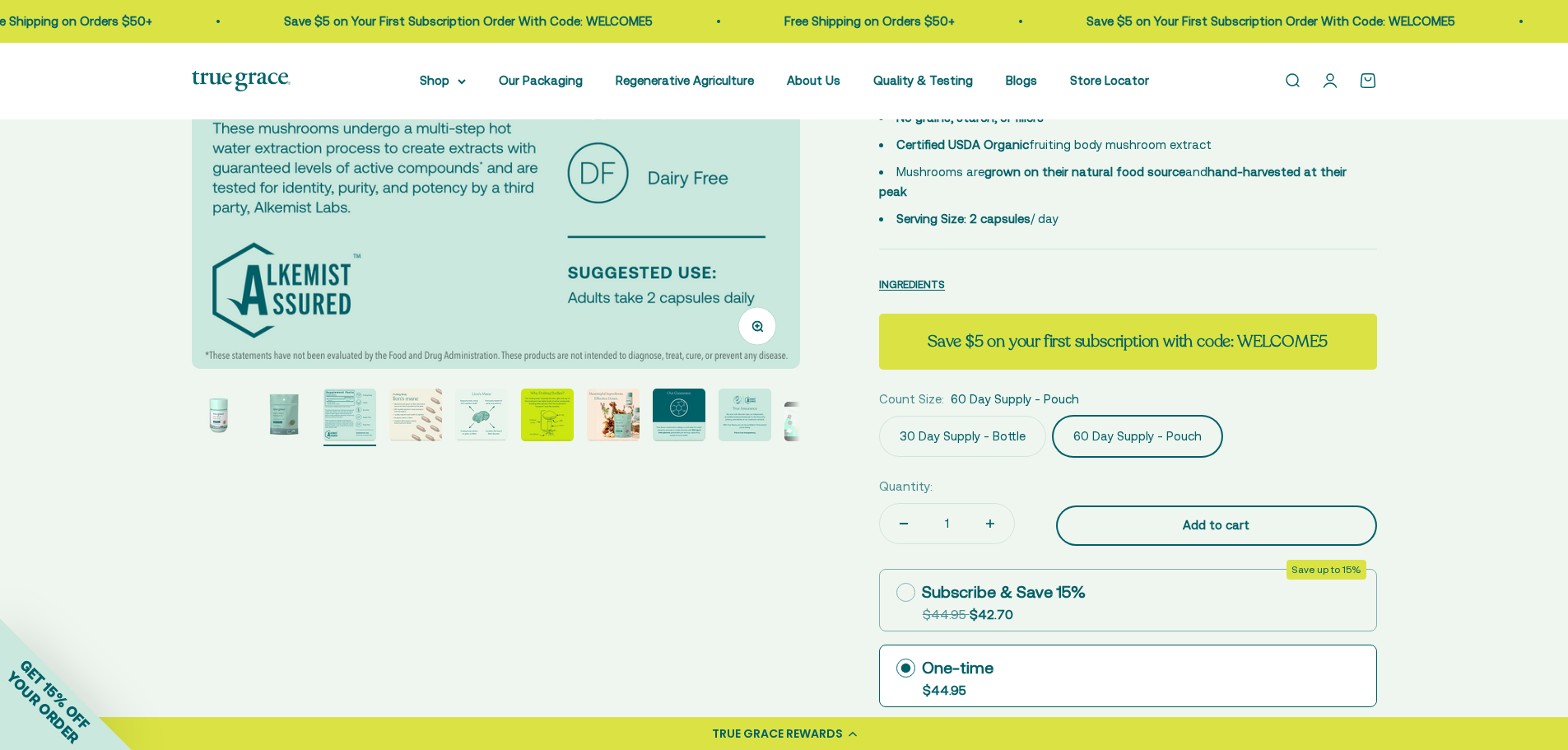
click at [1172, 515] on div "Add to cart" at bounding box center [1216, 525] width 255 height 19
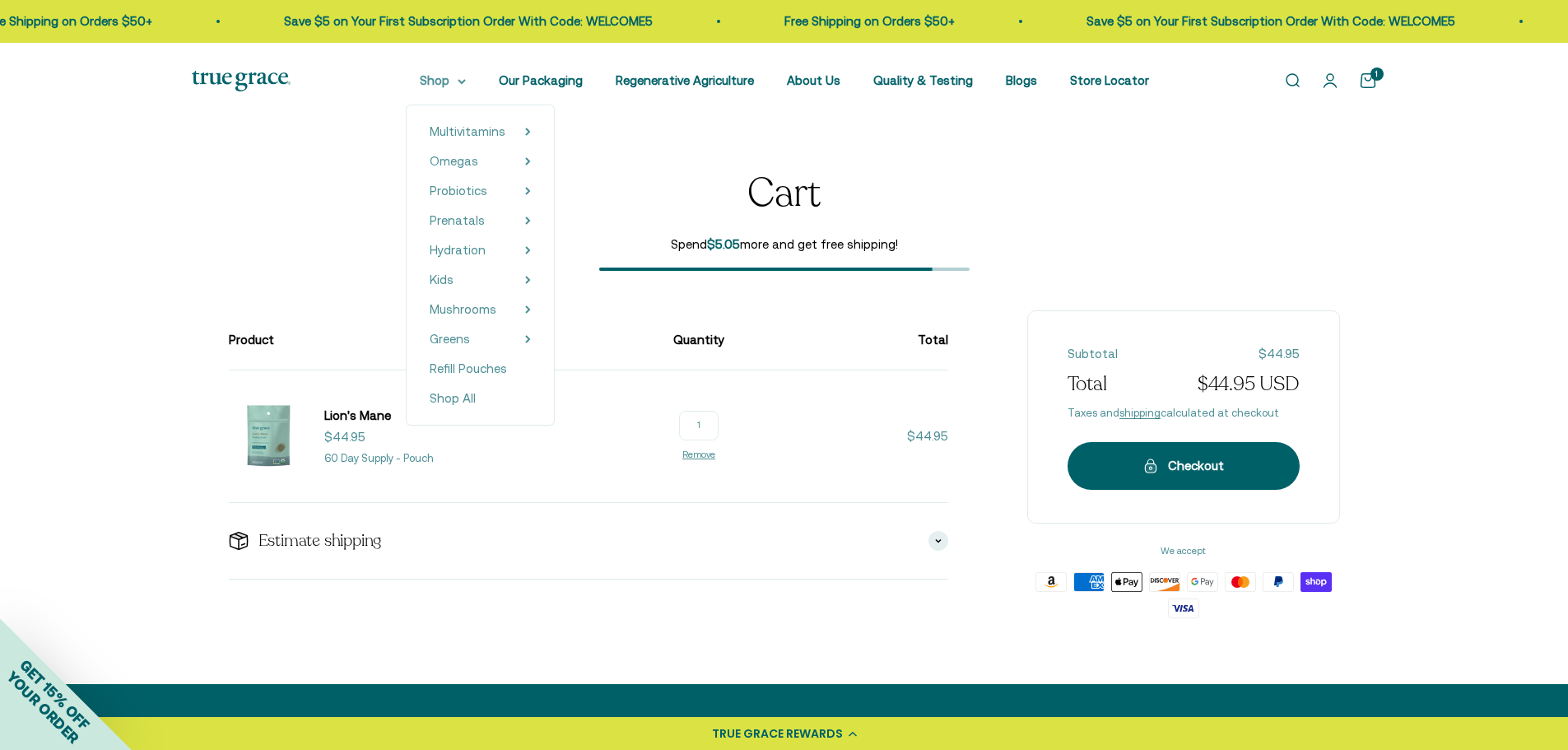
click at [448, 88] on summary "Shop" at bounding box center [442, 81] width 46 height 19
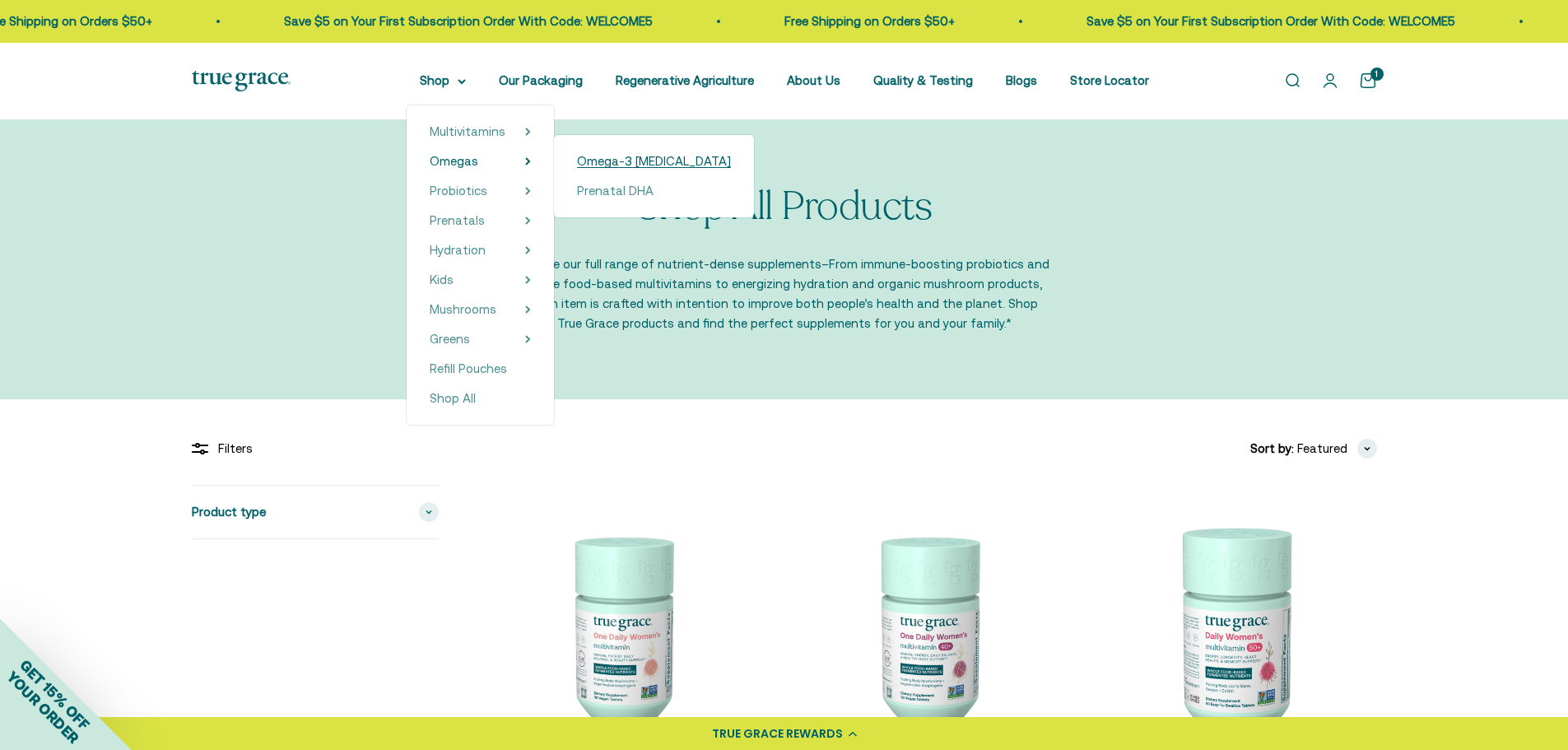
click at [587, 162] on span "Omega-3 [MEDICAL_DATA]" at bounding box center [653, 161] width 154 height 14
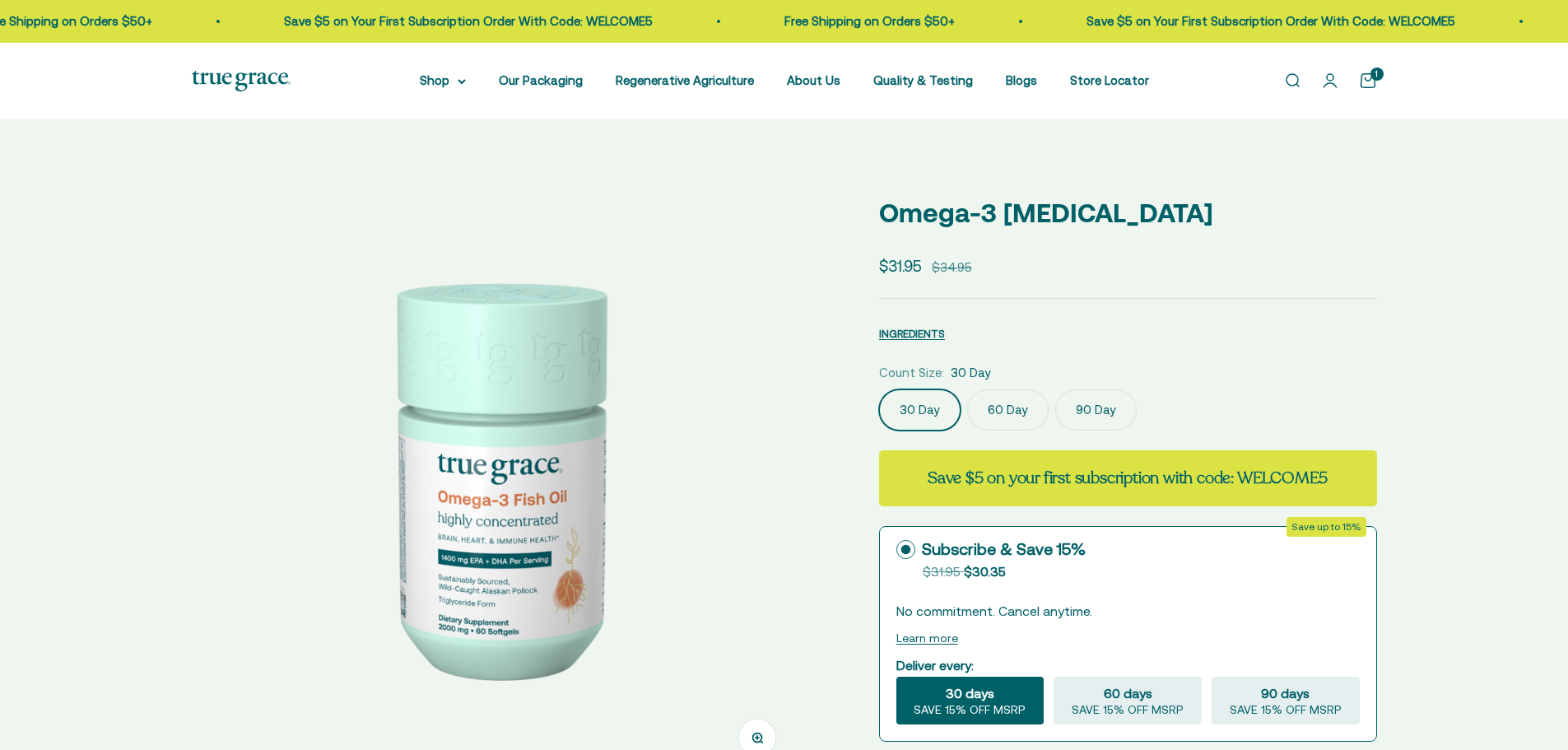
select select "3"
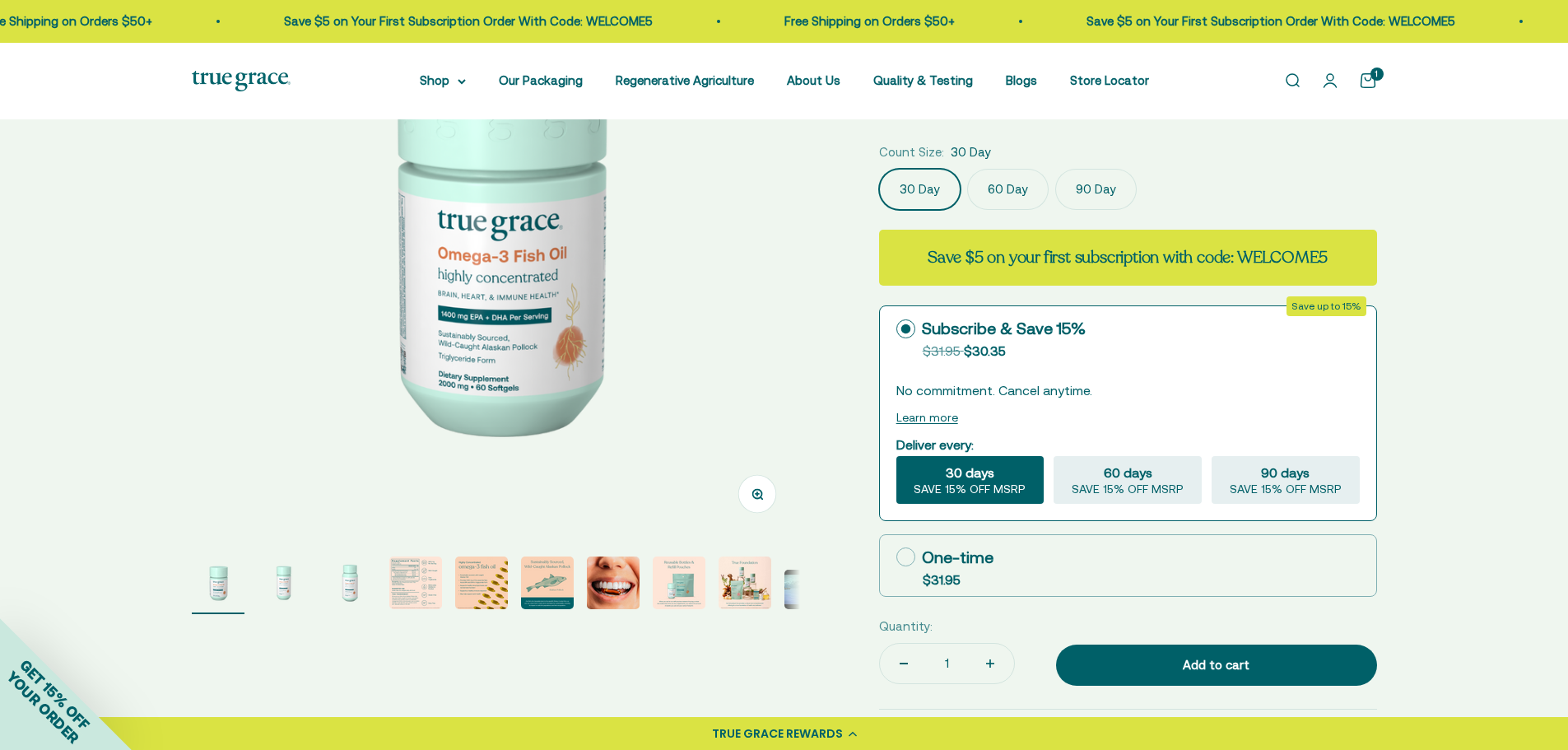
scroll to position [329, 0]
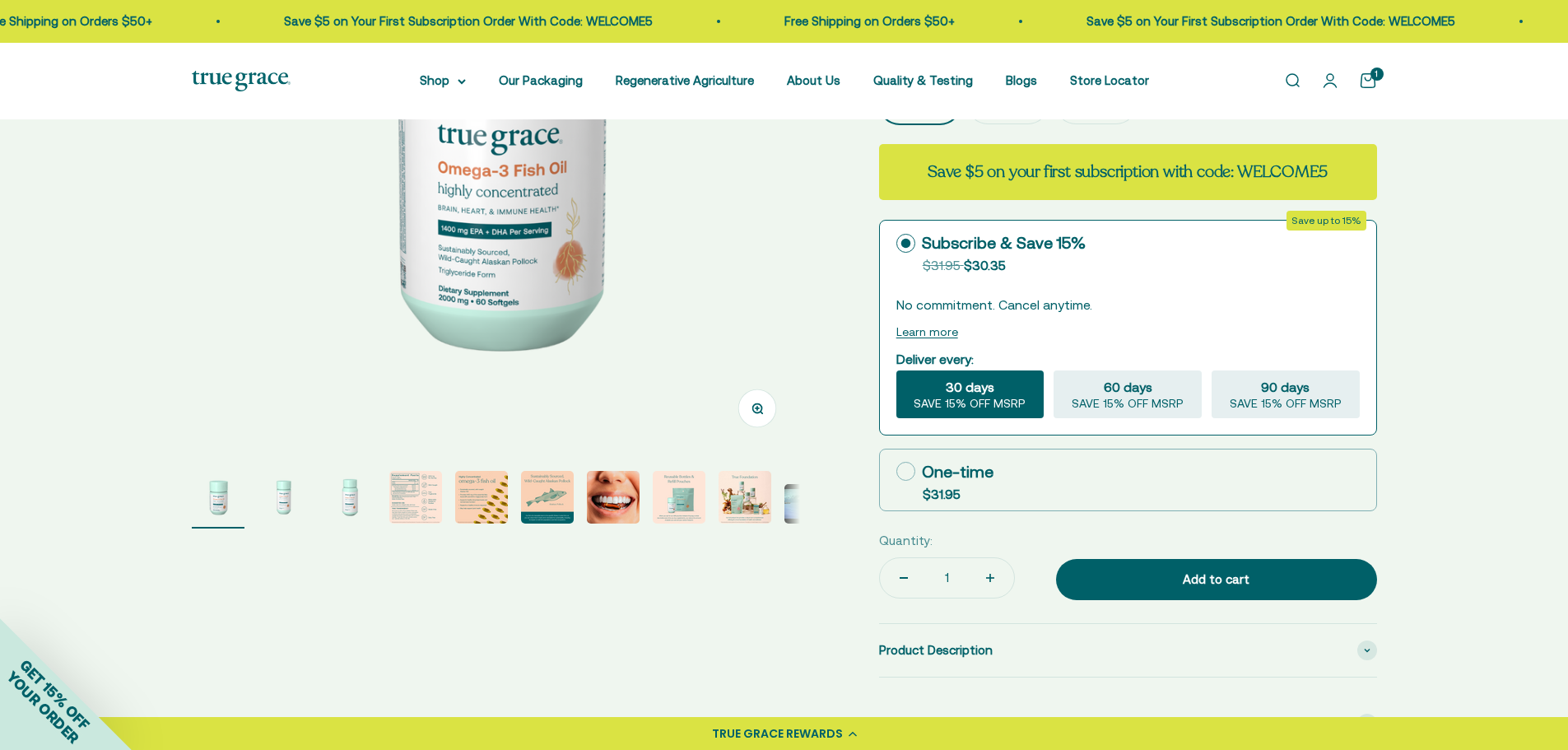
click at [902, 466] on icon at bounding box center [905, 470] width 19 height 19
click at [896, 470] on input "One-time $31.95" at bounding box center [895, 470] width 1 height 1
radio input "true"
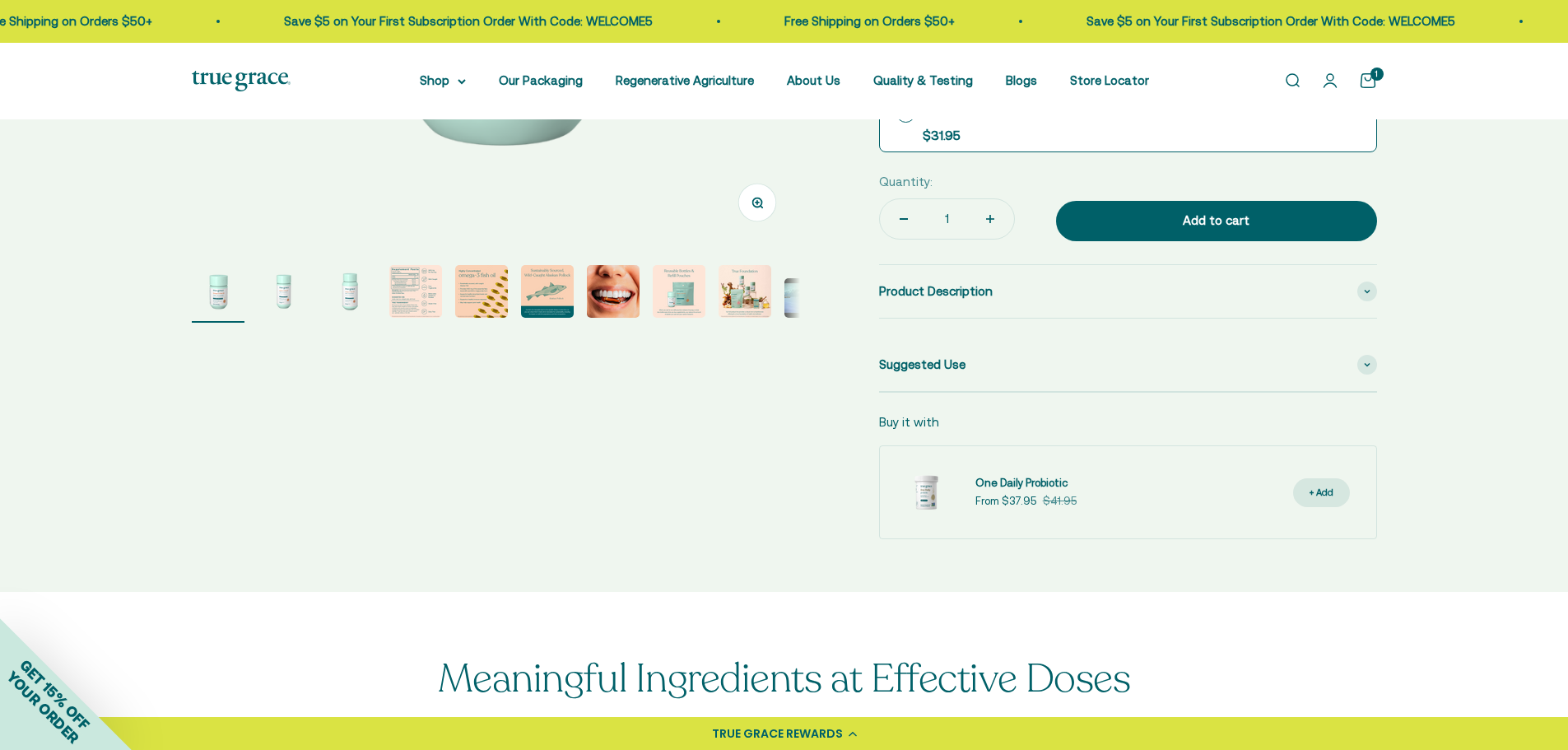
scroll to position [576, 0]
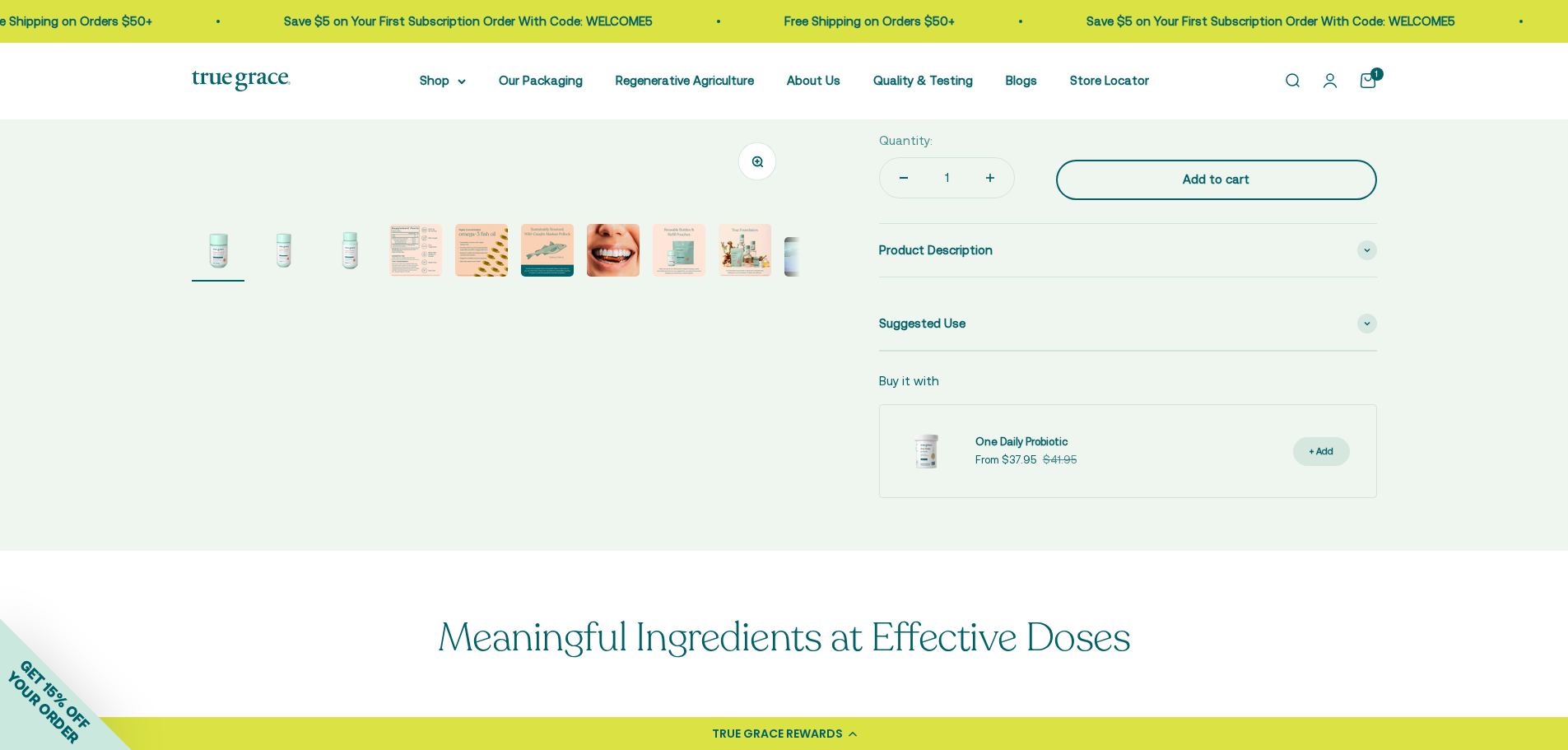
click at [1145, 171] on div "Add to cart" at bounding box center [1216, 179] width 255 height 19
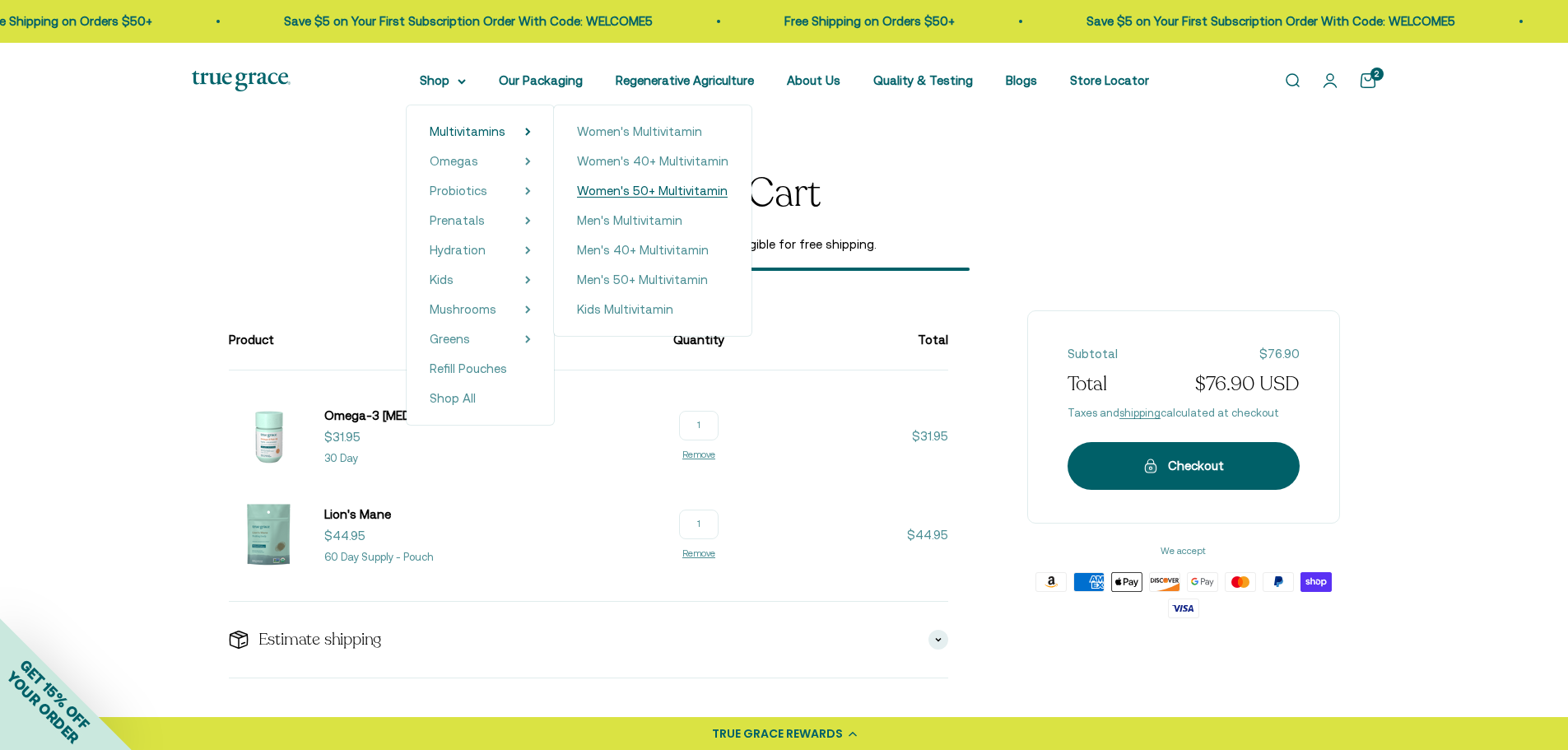
click at [631, 189] on span "Women's 50+ Multivitamin" at bounding box center [652, 190] width 151 height 14
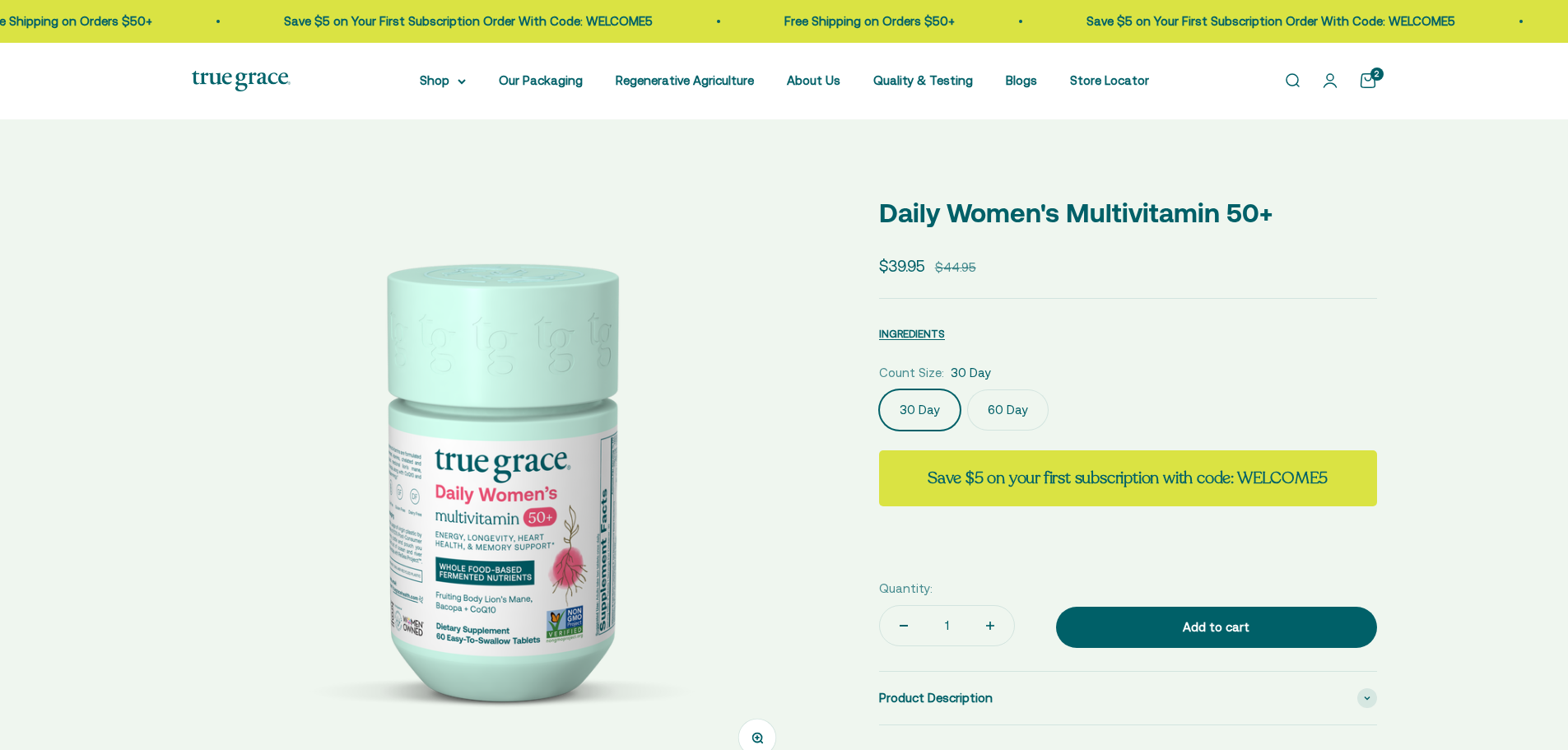
select select "3"
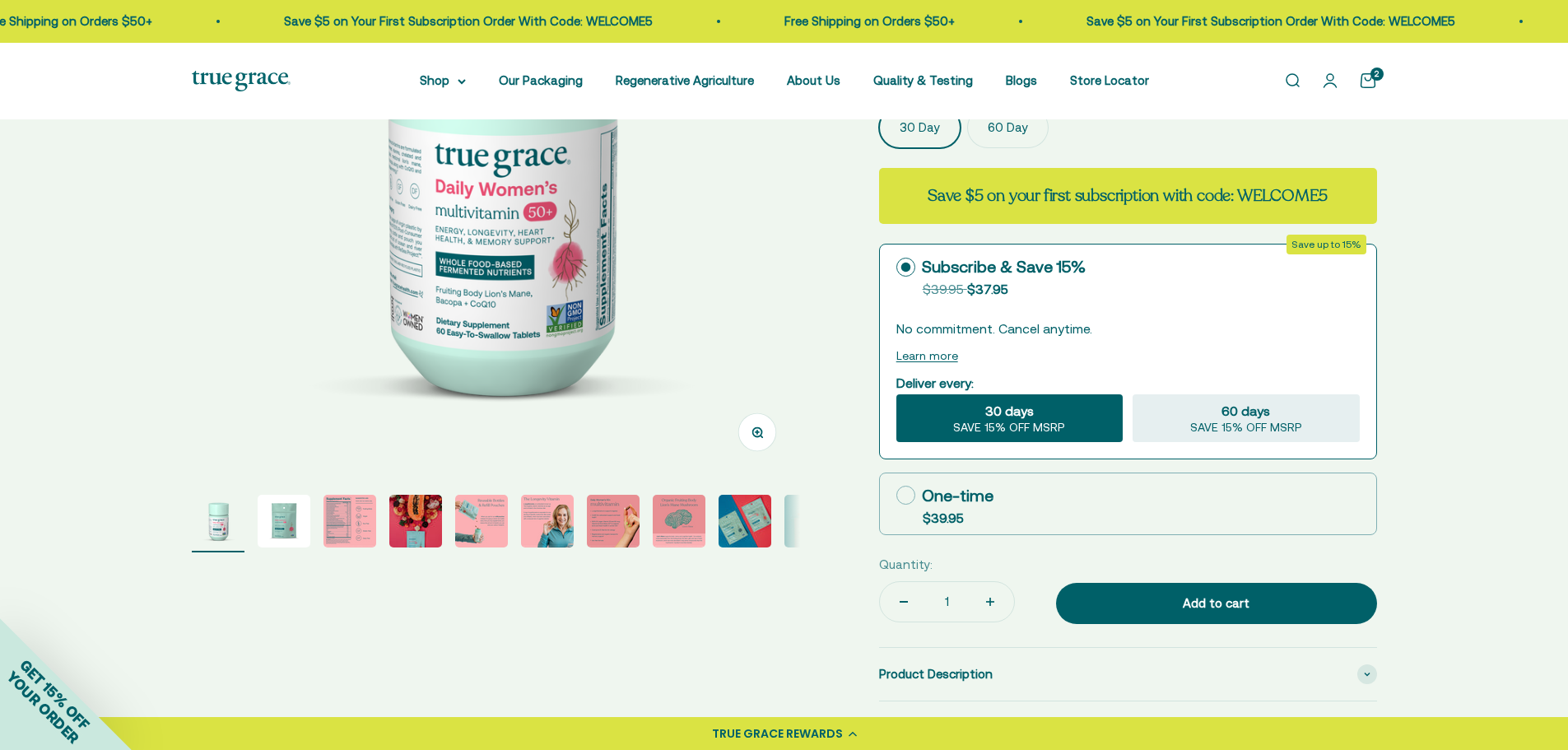
scroll to position [329, 0]
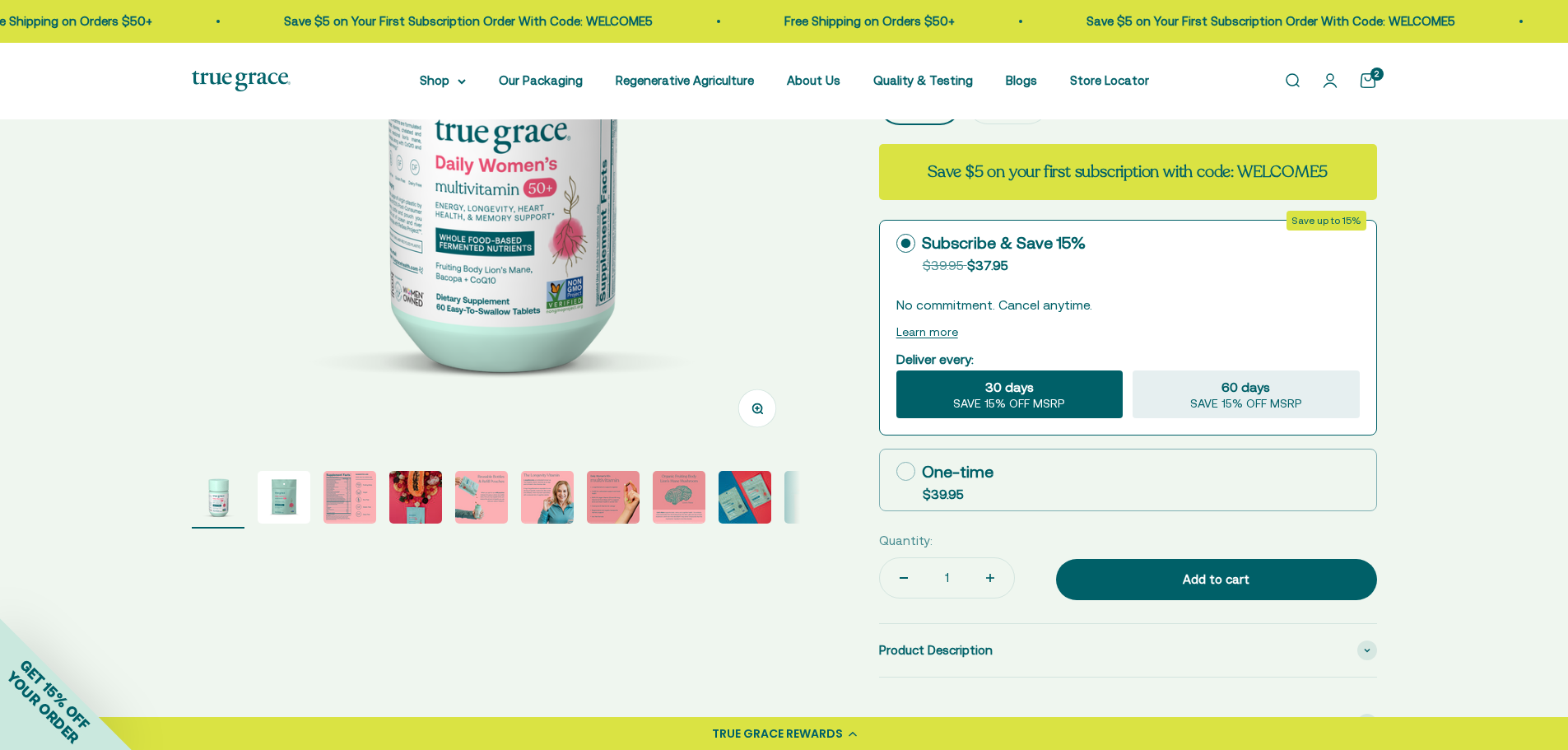
click at [899, 469] on icon at bounding box center [905, 470] width 19 height 19
click at [896, 470] on input "One-time $39.95" at bounding box center [895, 470] width 1 height 1
radio input "true"
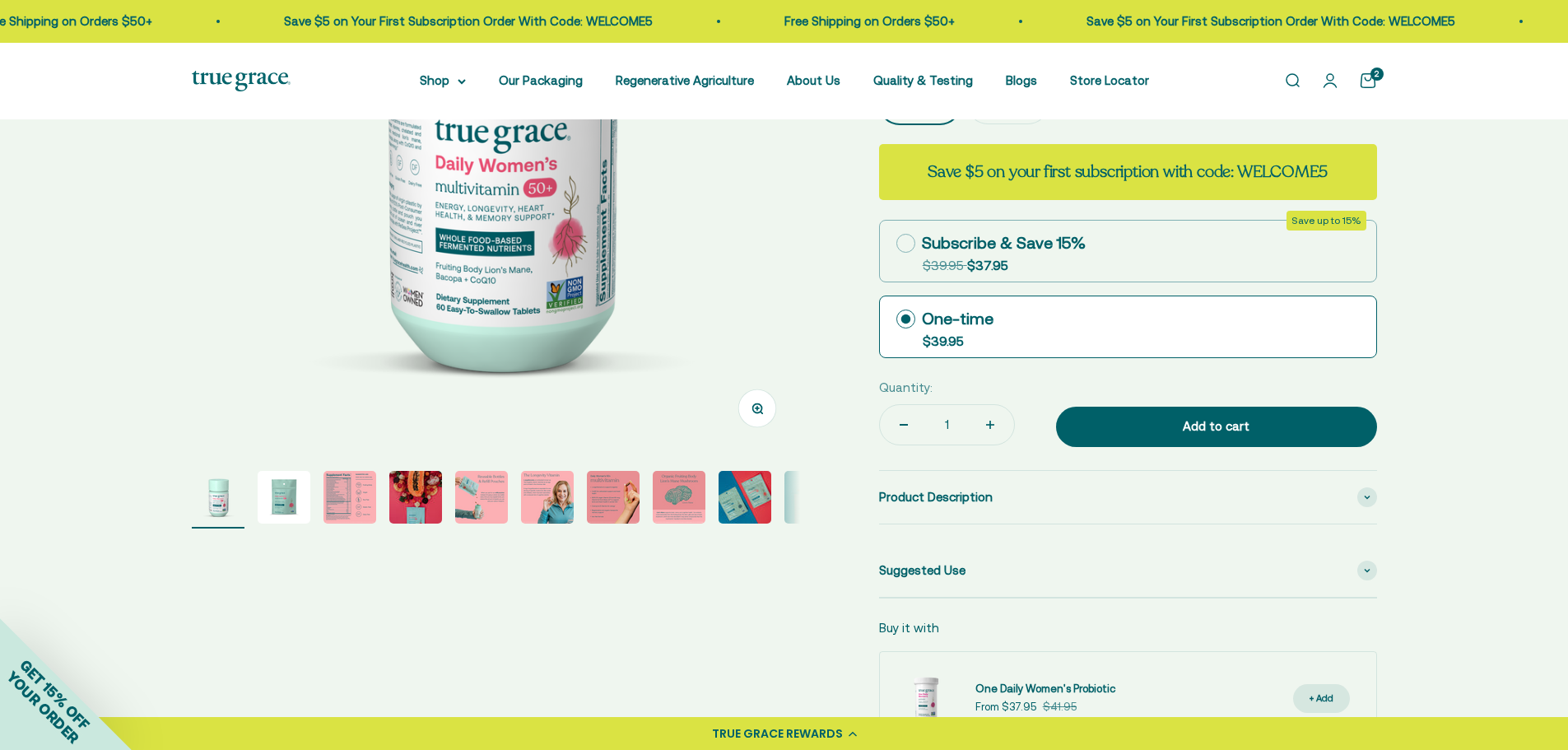
click at [334, 499] on img "Go to item 3" at bounding box center [350, 497] width 53 height 53
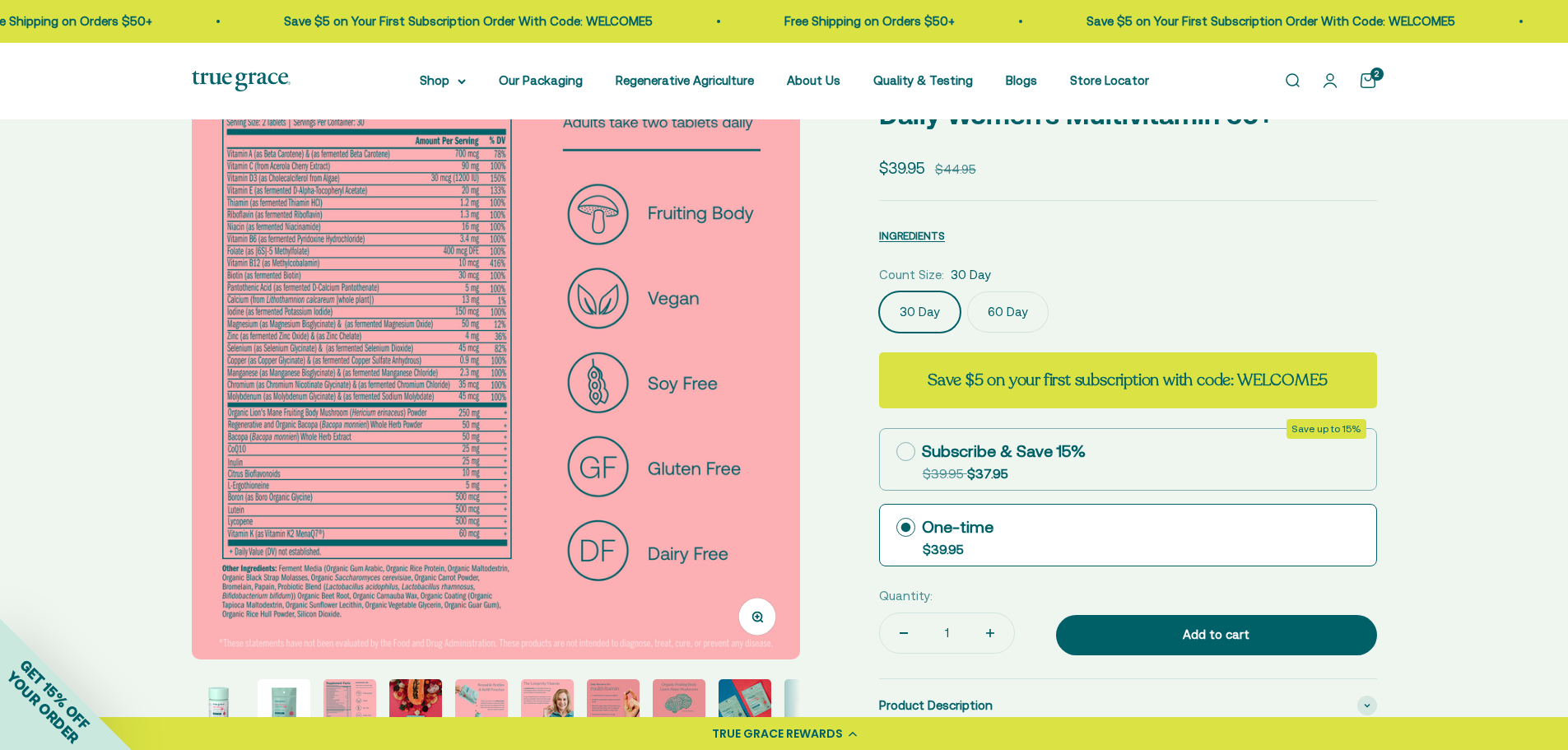
scroll to position [411, 0]
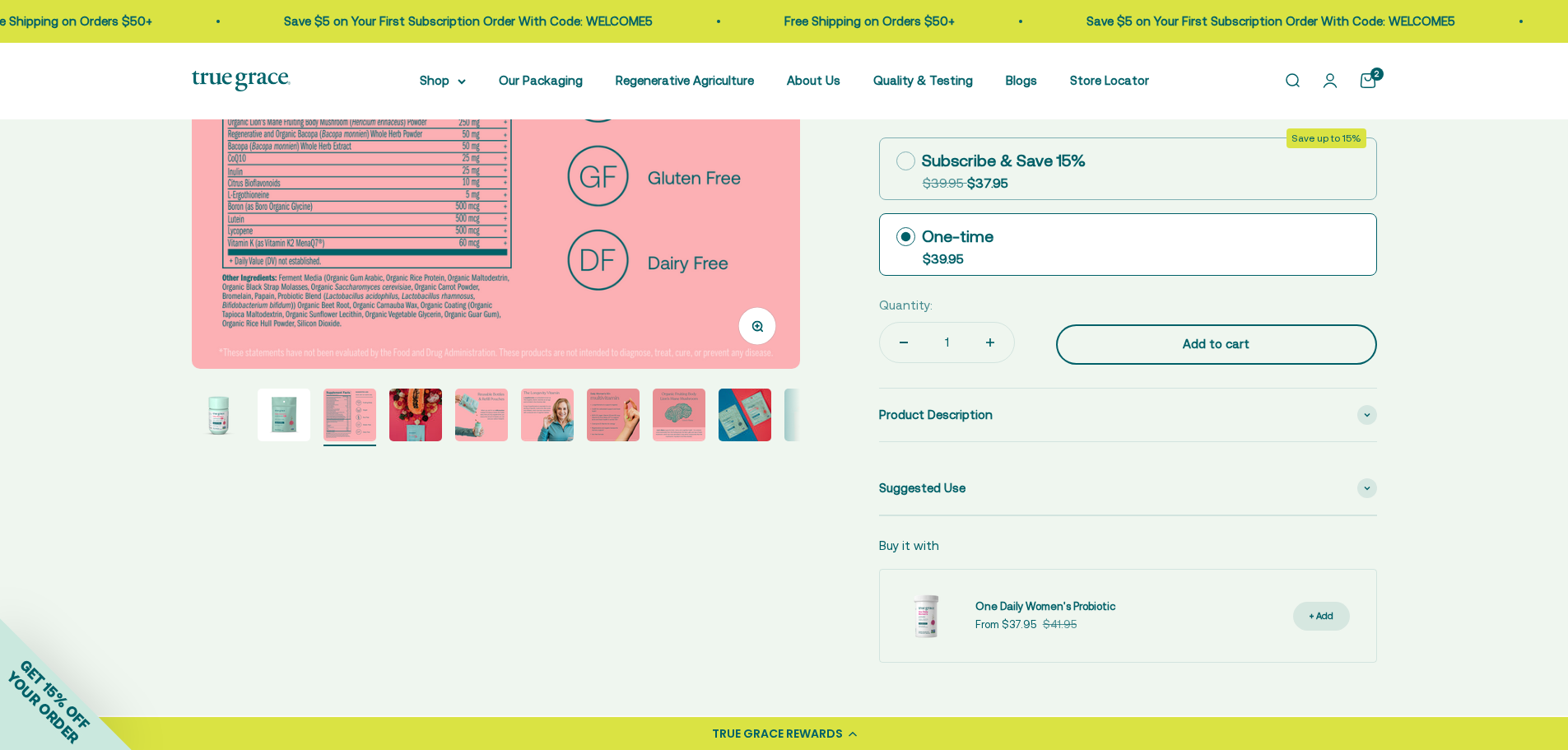
click at [1191, 348] on div "Add to cart" at bounding box center [1216, 344] width 255 height 19
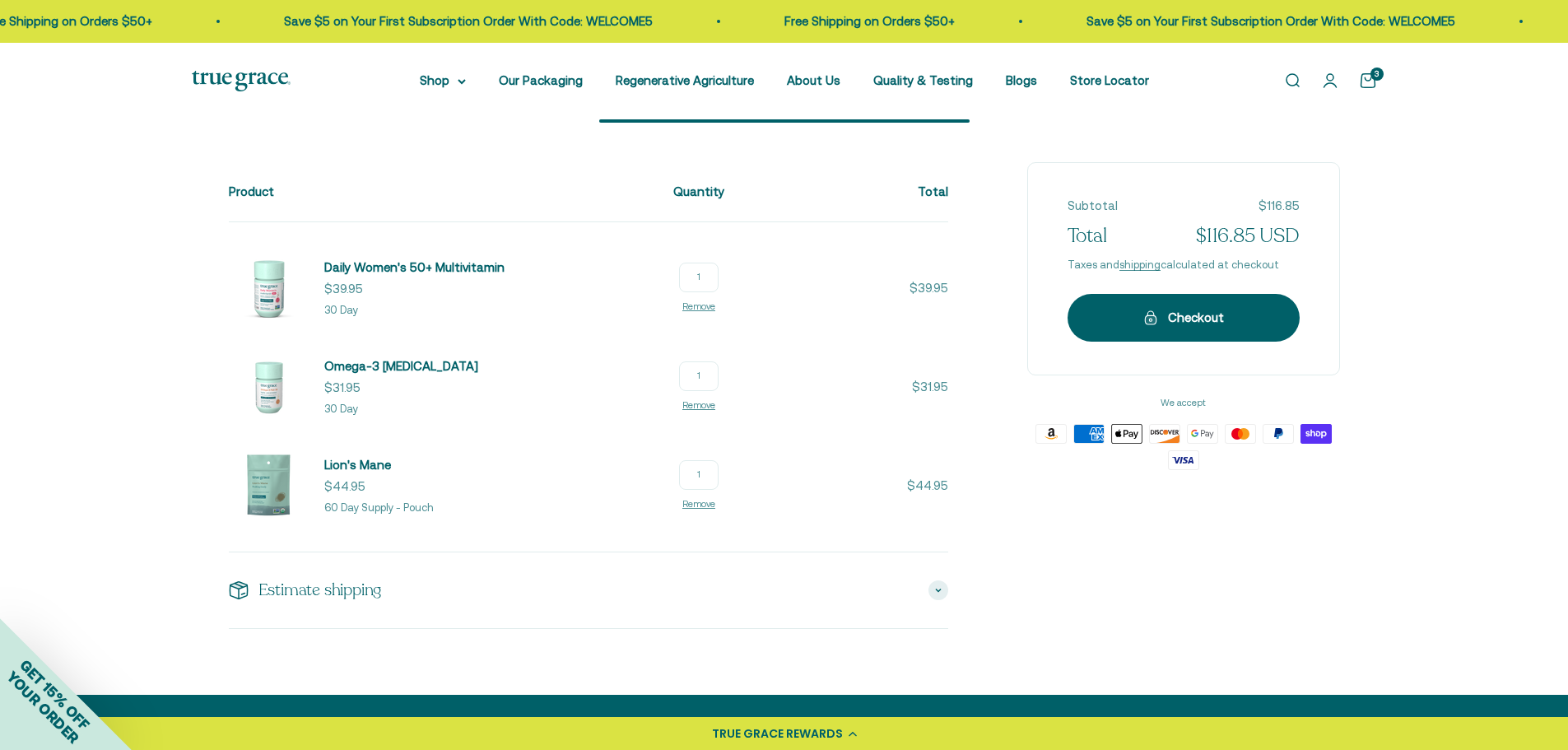
scroll to position [82, 0]
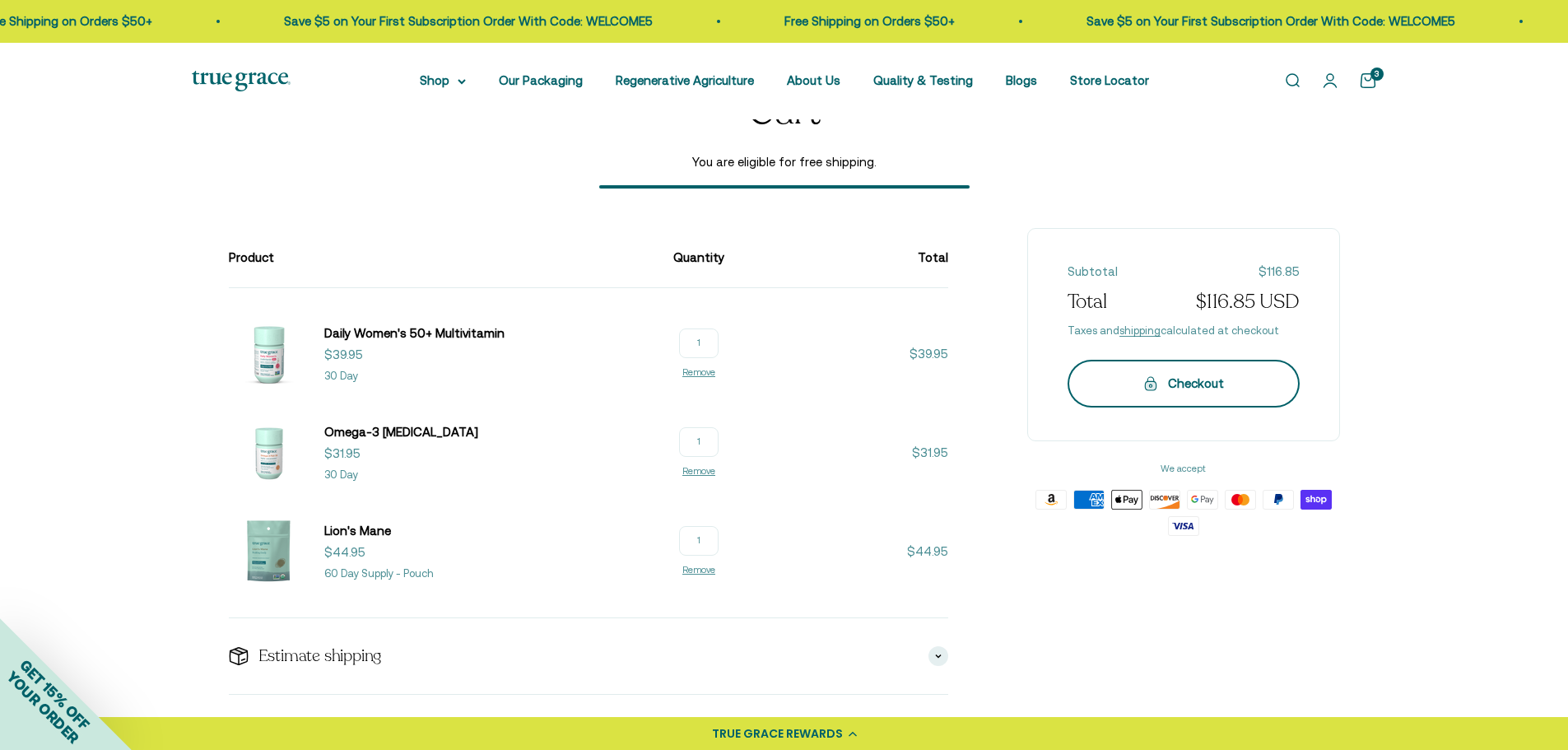
click at [1186, 375] on div "Checkout" at bounding box center [1183, 384] width 167 height 19
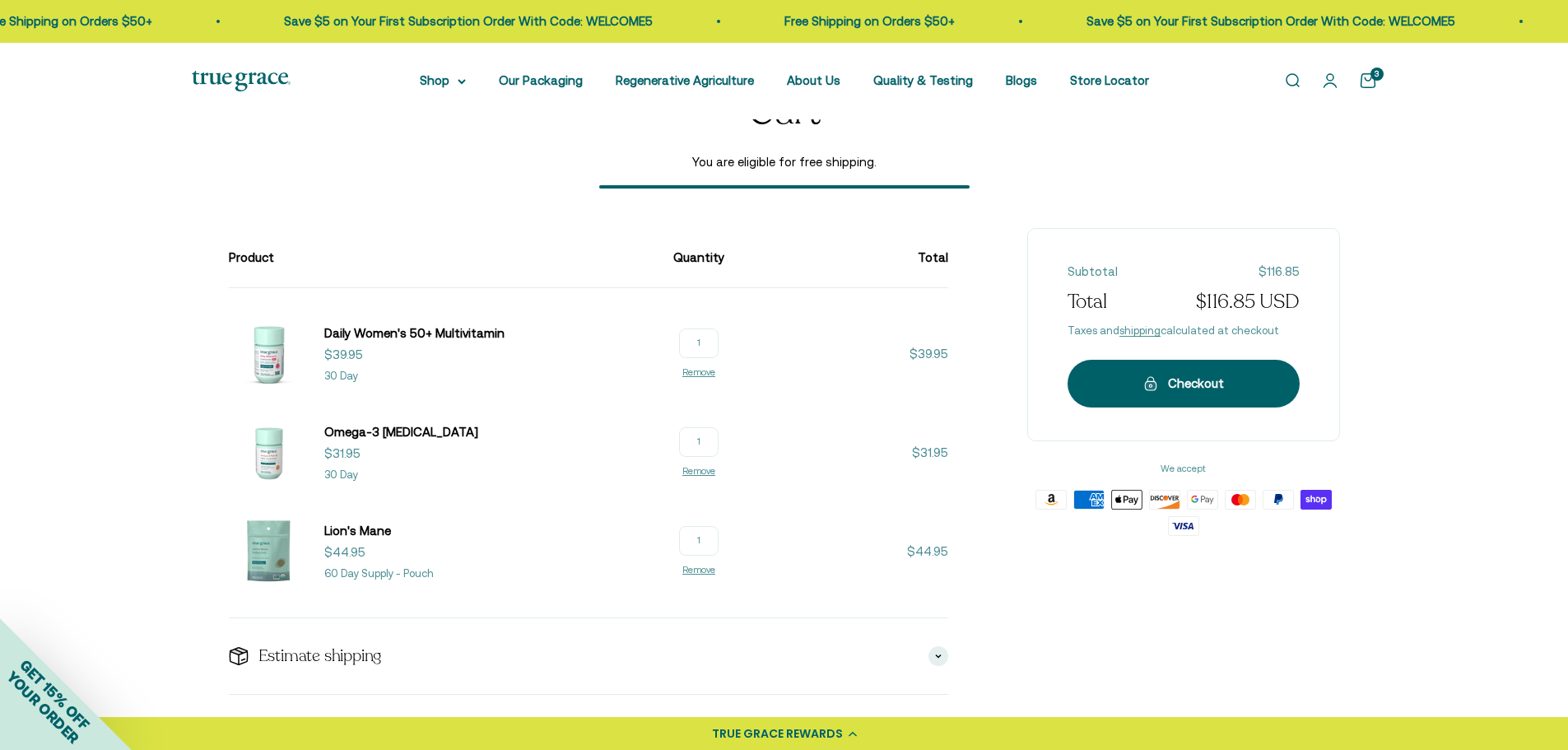
click at [1366, 78] on link "Open cart 3" at bounding box center [1367, 81] width 19 height 19
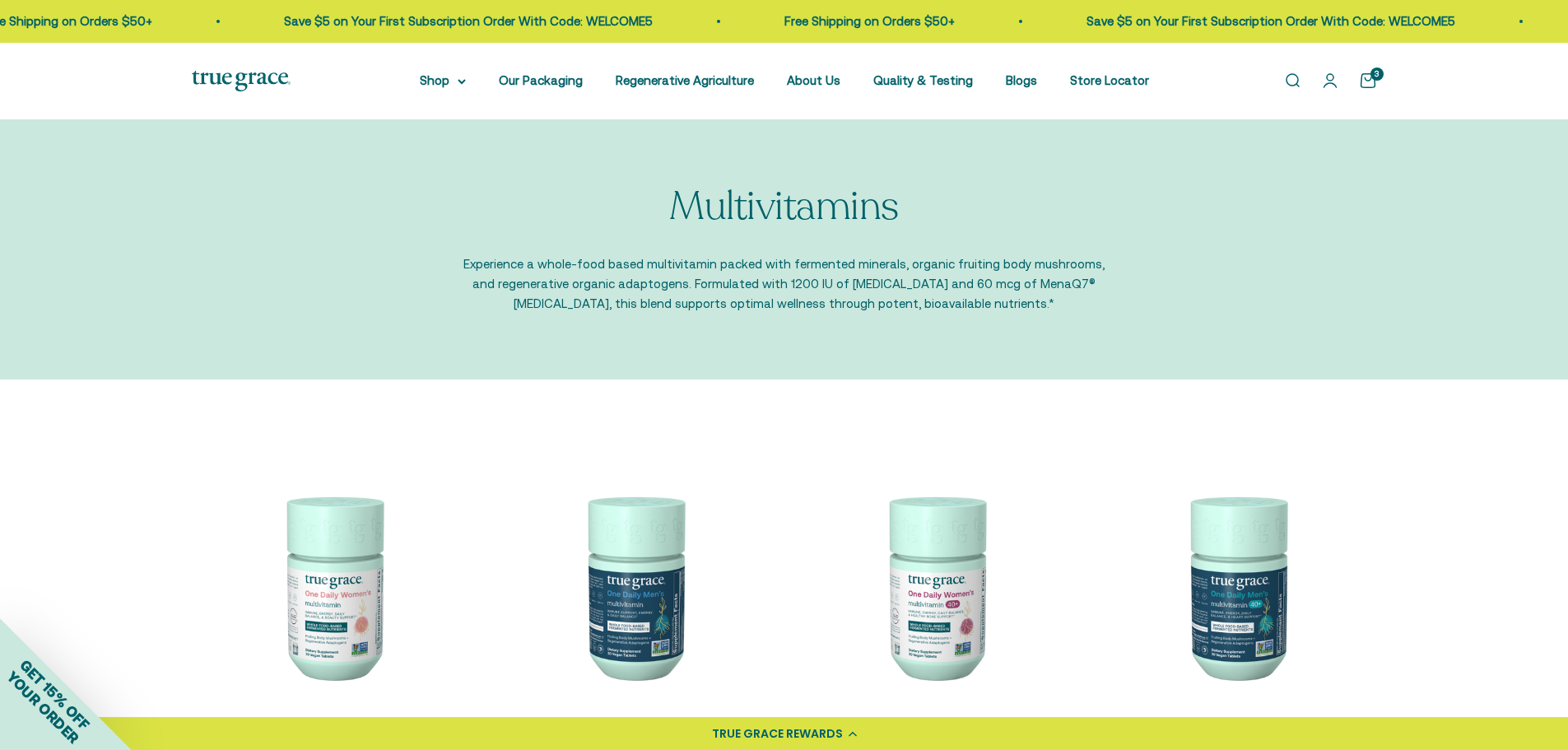
click at [1372, 67] on div "3" at bounding box center [1377, 74] width 14 height 14
click at [0, 0] on slot "3" at bounding box center [0, 0] width 0 height 0
